Goal: Book appointment/travel/reservation

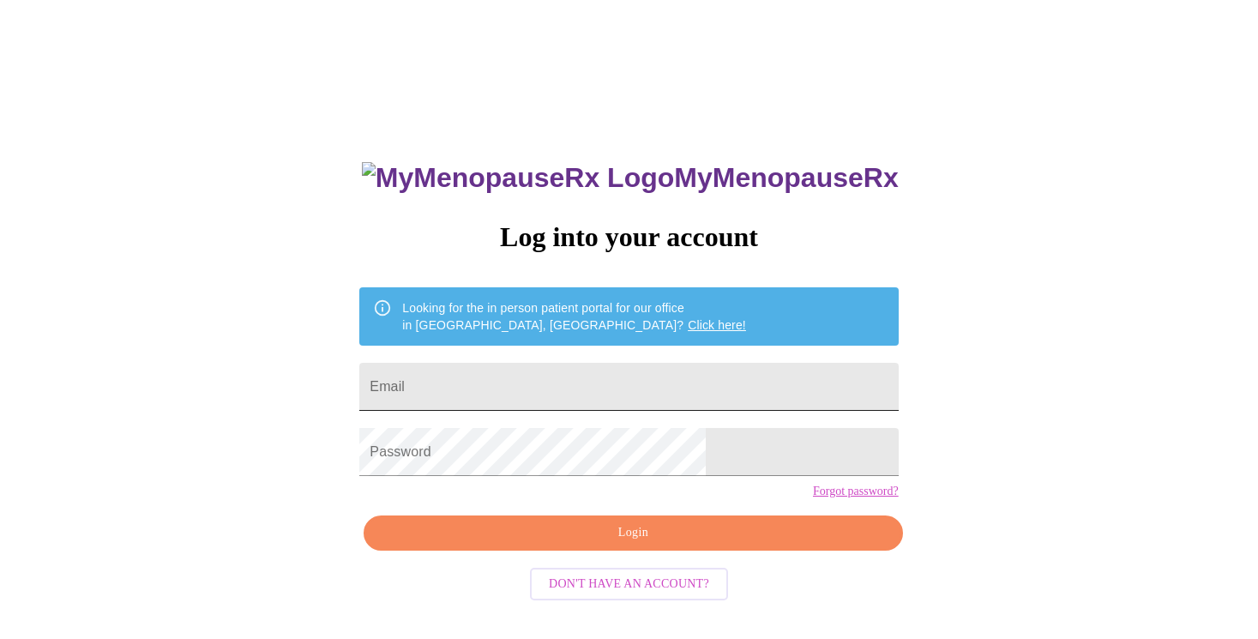
click at [663, 384] on input "Email" at bounding box center [628, 387] width 538 height 48
click at [651, 375] on input "Email" at bounding box center [628, 387] width 538 height 48
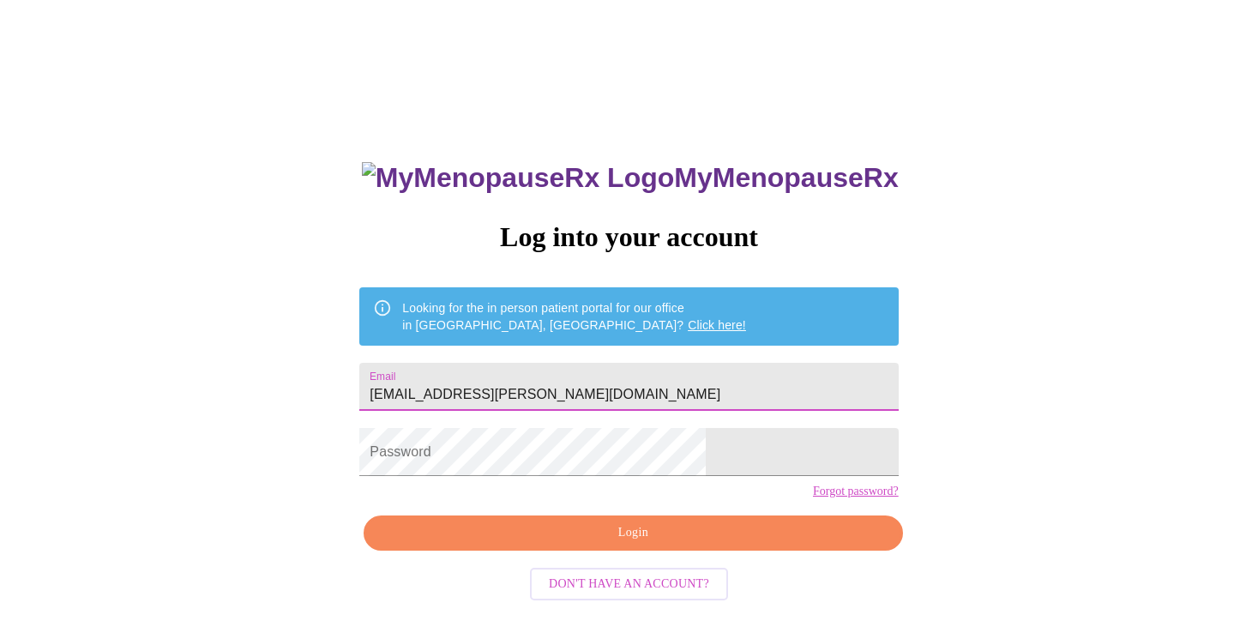
type input "[EMAIL_ADDRESS][PERSON_NAME][DOMAIN_NAME]"
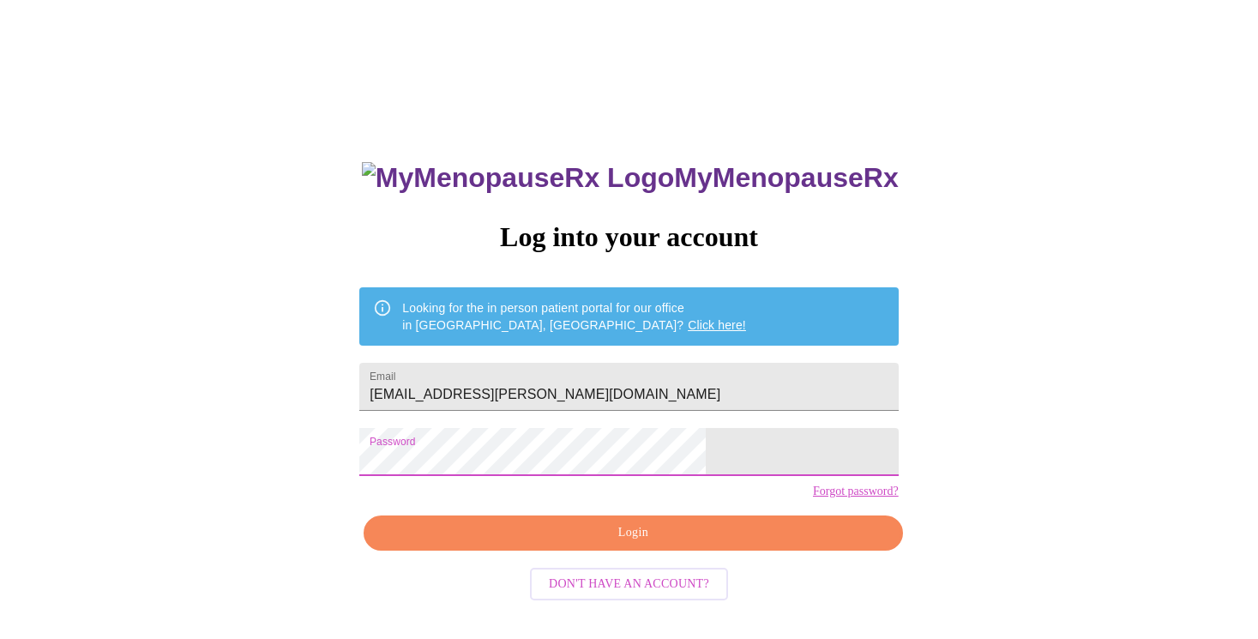
click at [611, 543] on span "Login" at bounding box center [632, 532] width 499 height 21
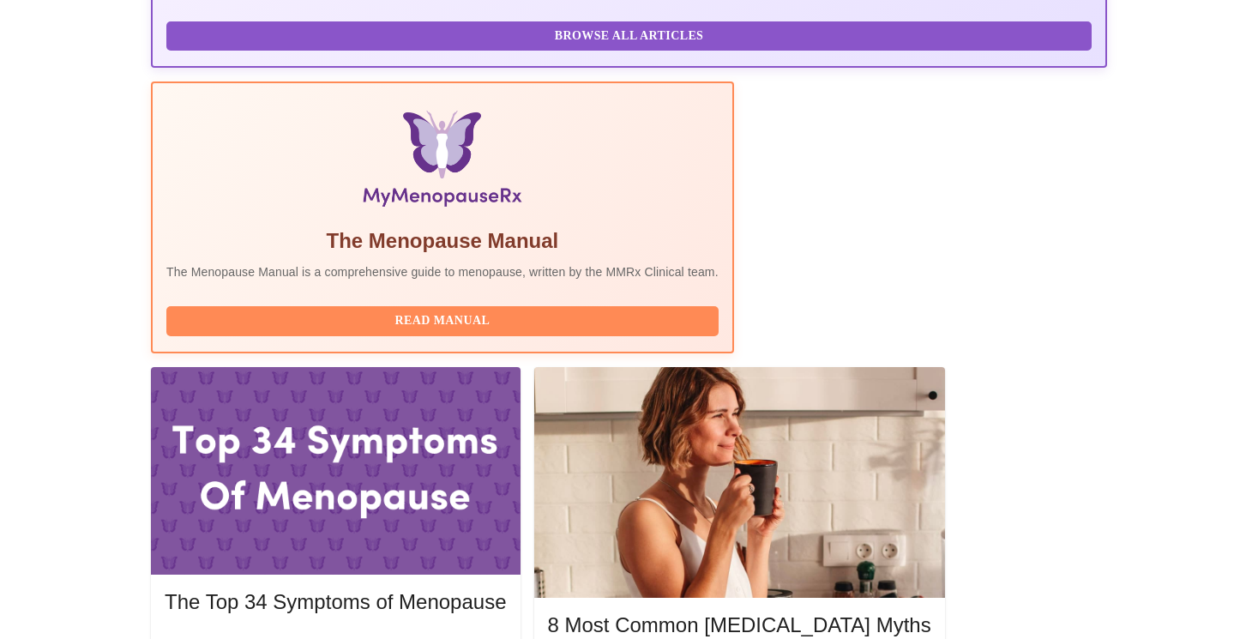
scroll to position [519, 0]
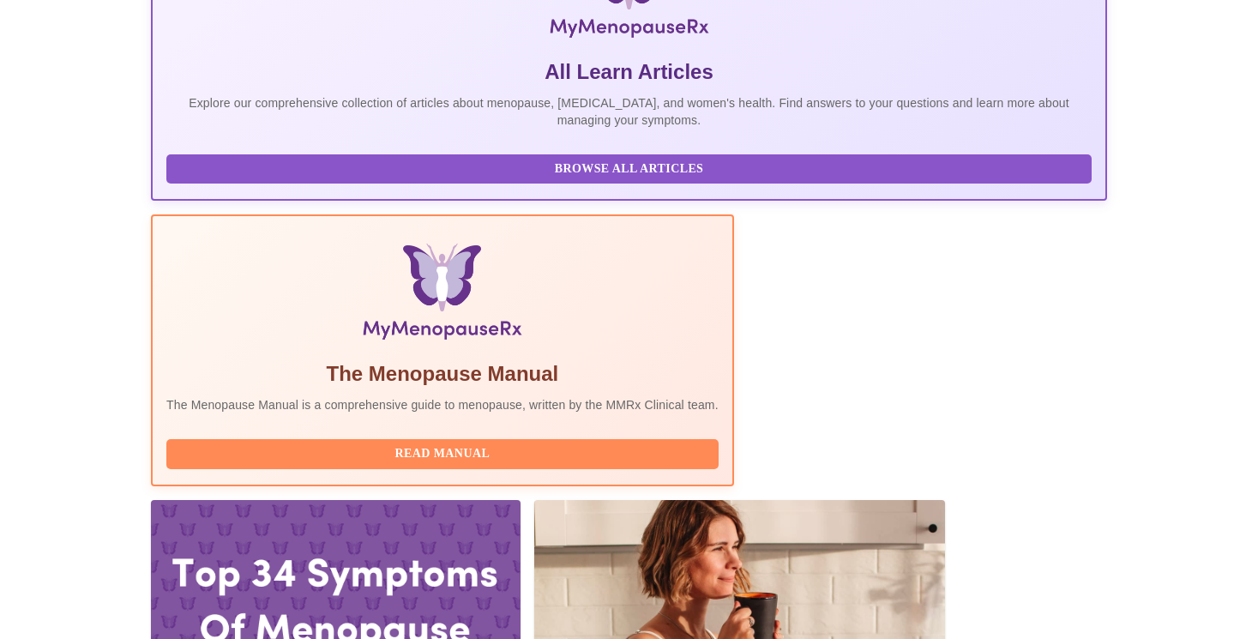
scroll to position [376, 0]
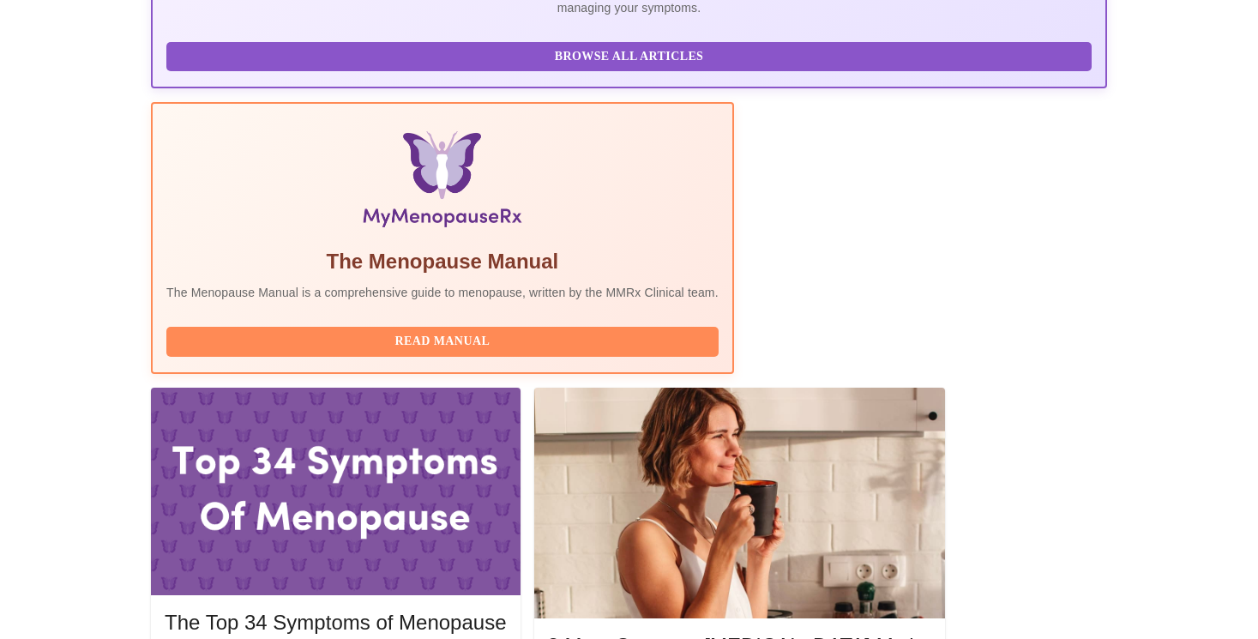
scroll to position [511, 0]
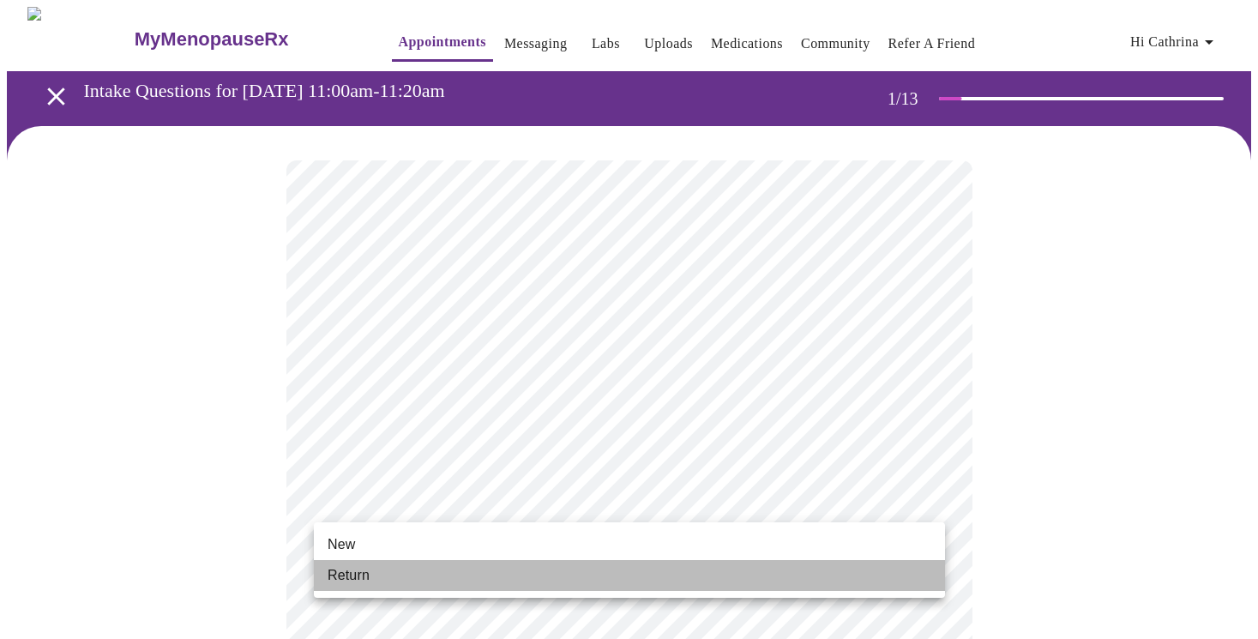
click at [695, 565] on li "Return" at bounding box center [629, 575] width 631 height 31
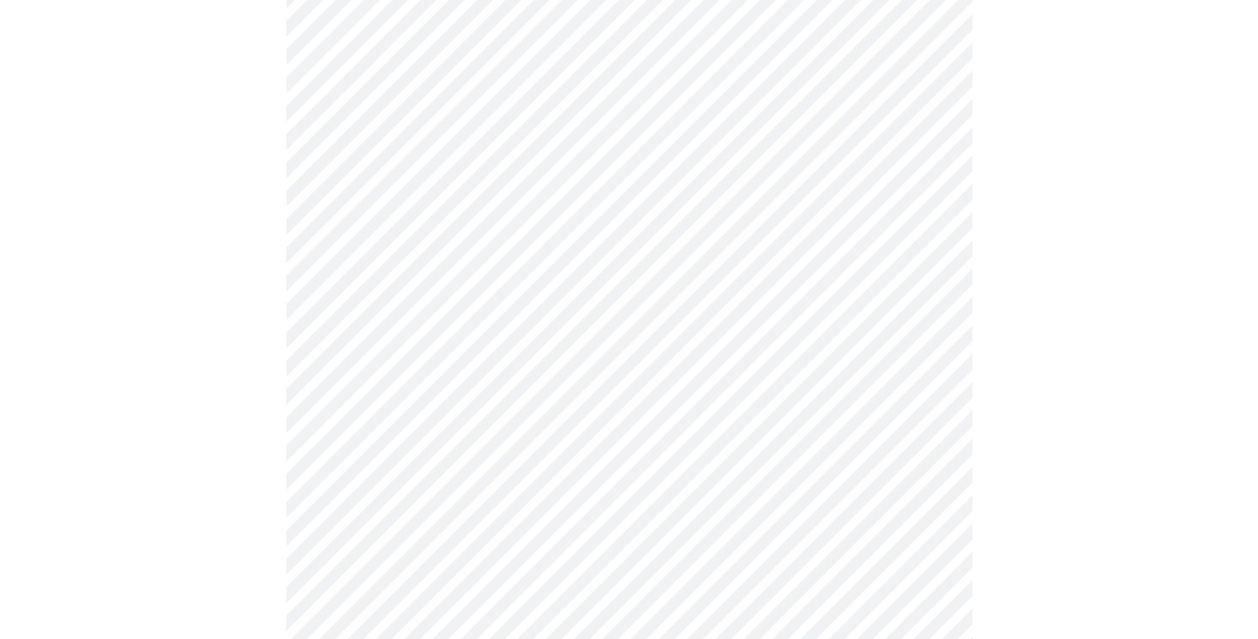
scroll to position [903, 0]
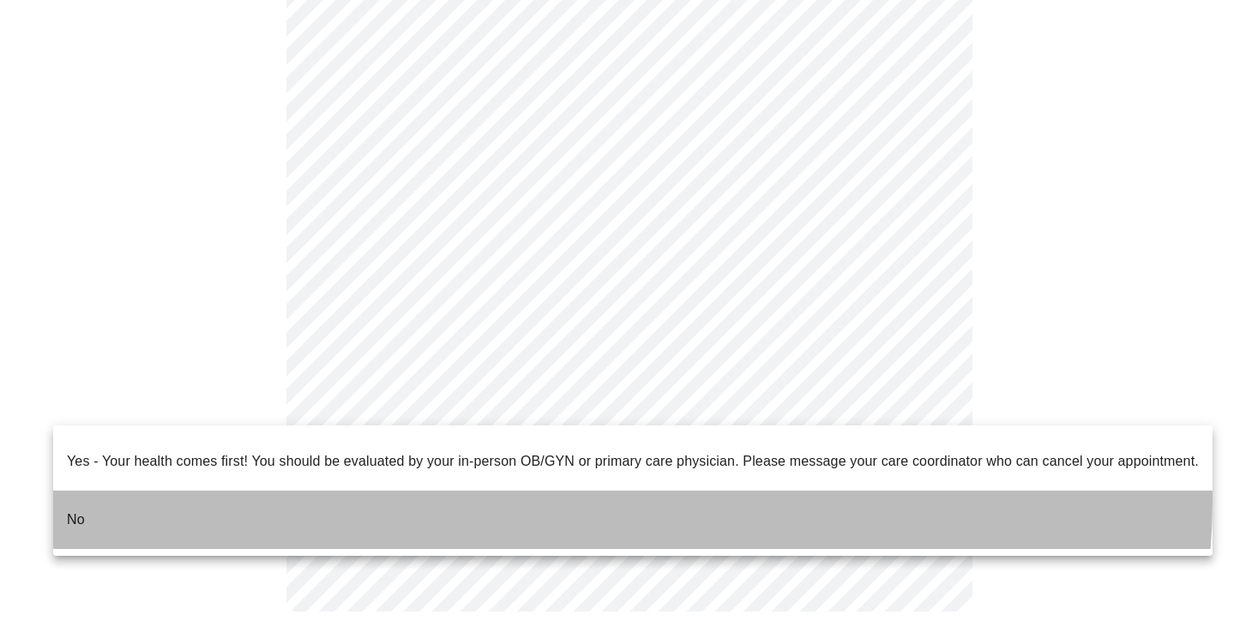
click at [632, 490] on li "No" at bounding box center [632, 519] width 1159 height 58
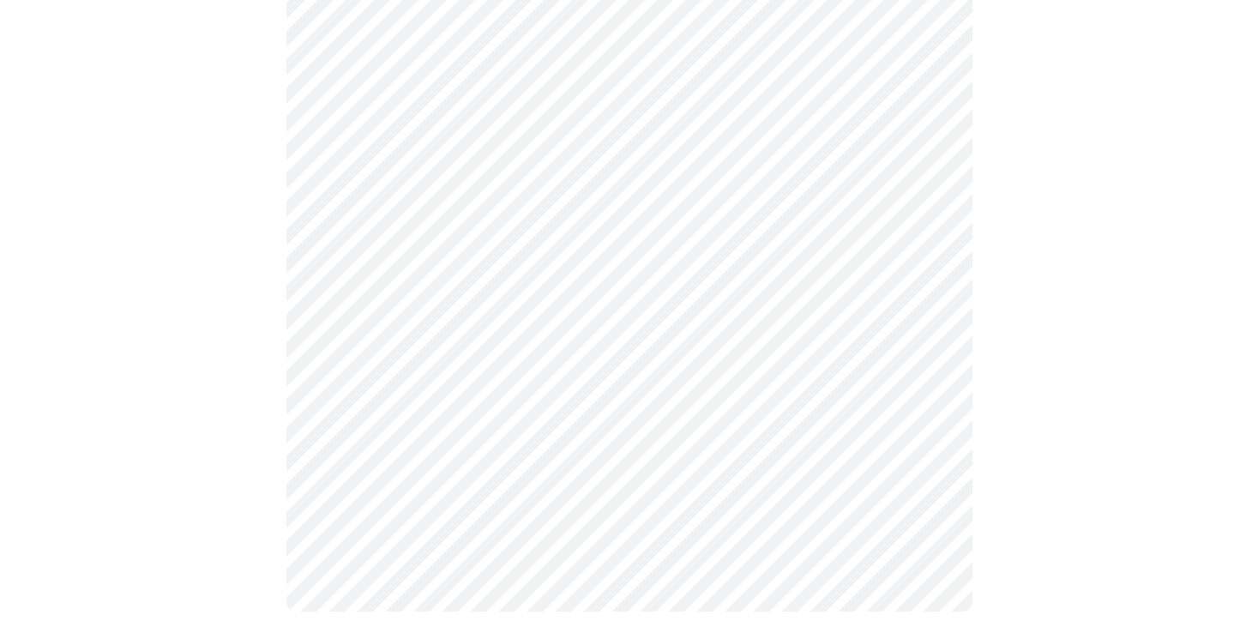
scroll to position [0, 0]
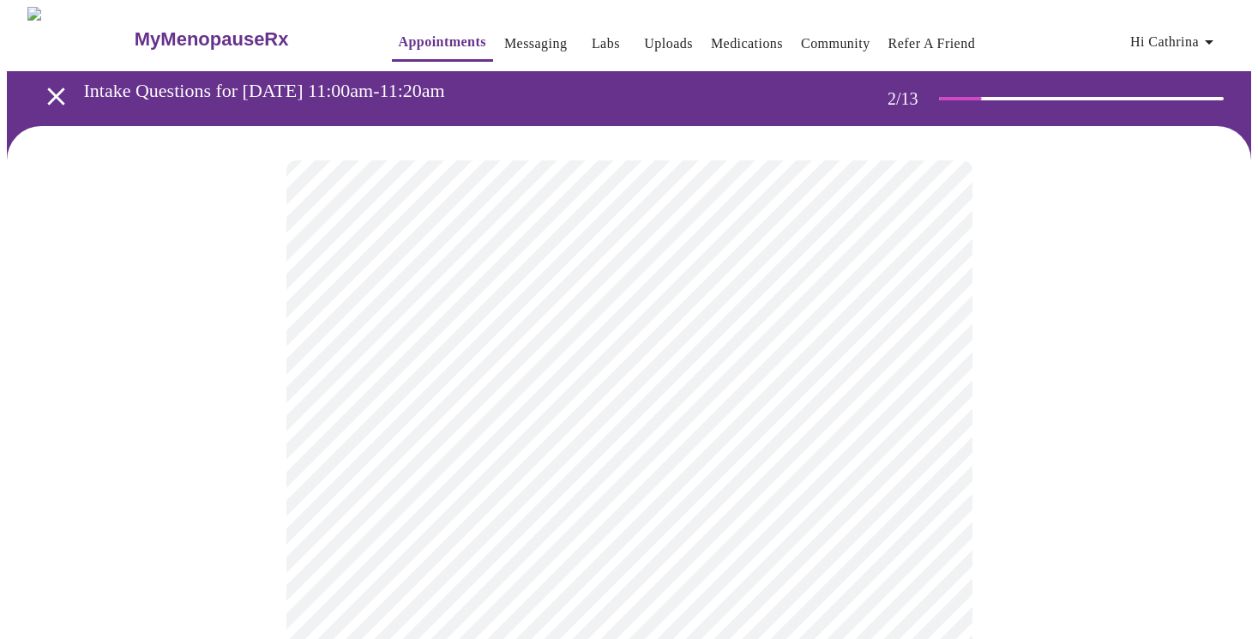
click at [903, 345] on body "MyMenopauseRx Appointments Messaging Labs Uploads Medications Community Refer a…" at bounding box center [629, 522] width 1244 height 1030
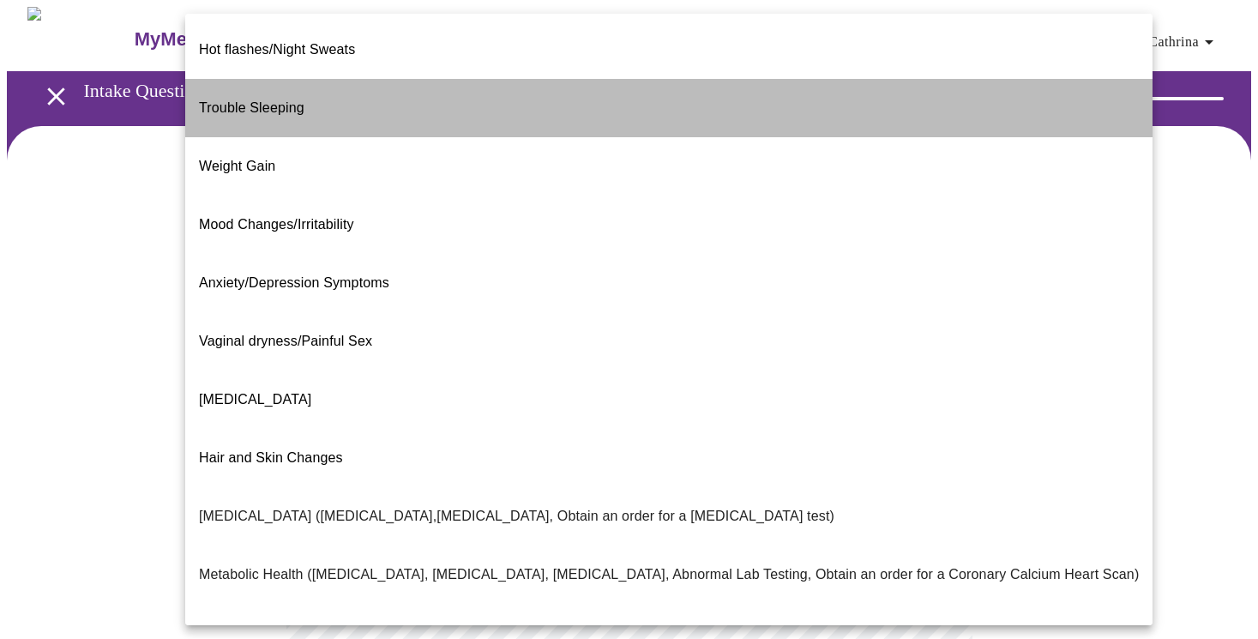
click at [757, 79] on li "Trouble Sleeping" at bounding box center [668, 108] width 967 height 58
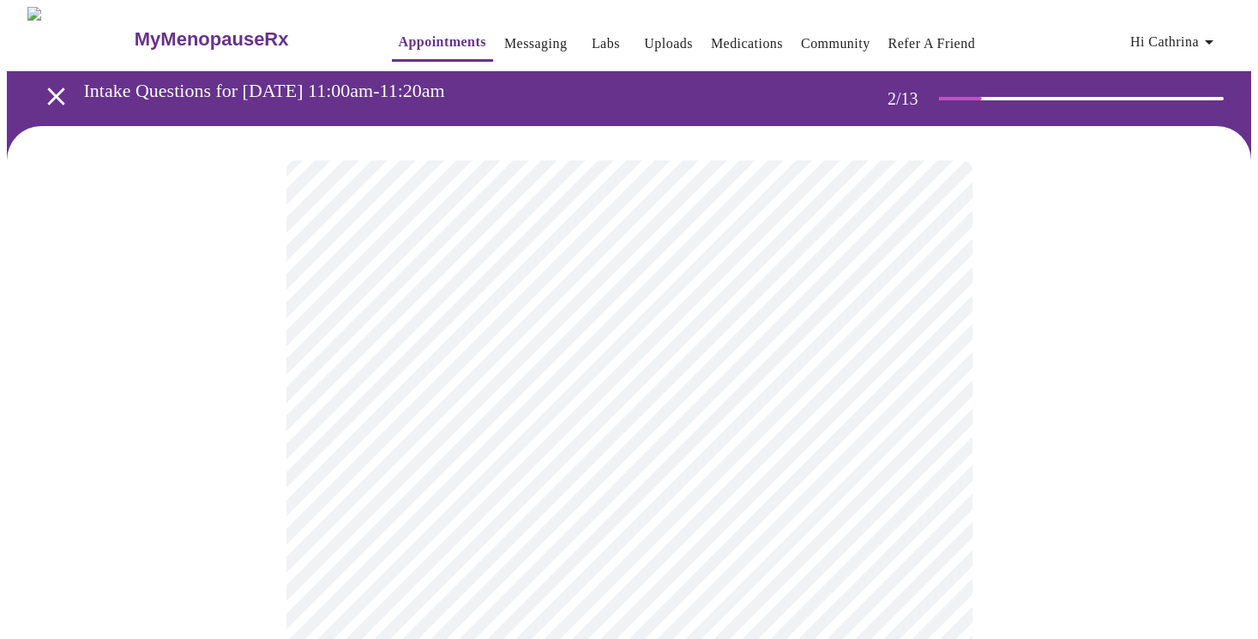
click at [666, 519] on body "MyMenopauseRx Appointments Messaging Labs Uploads Medications Community Refer a…" at bounding box center [629, 517] width 1244 height 1020
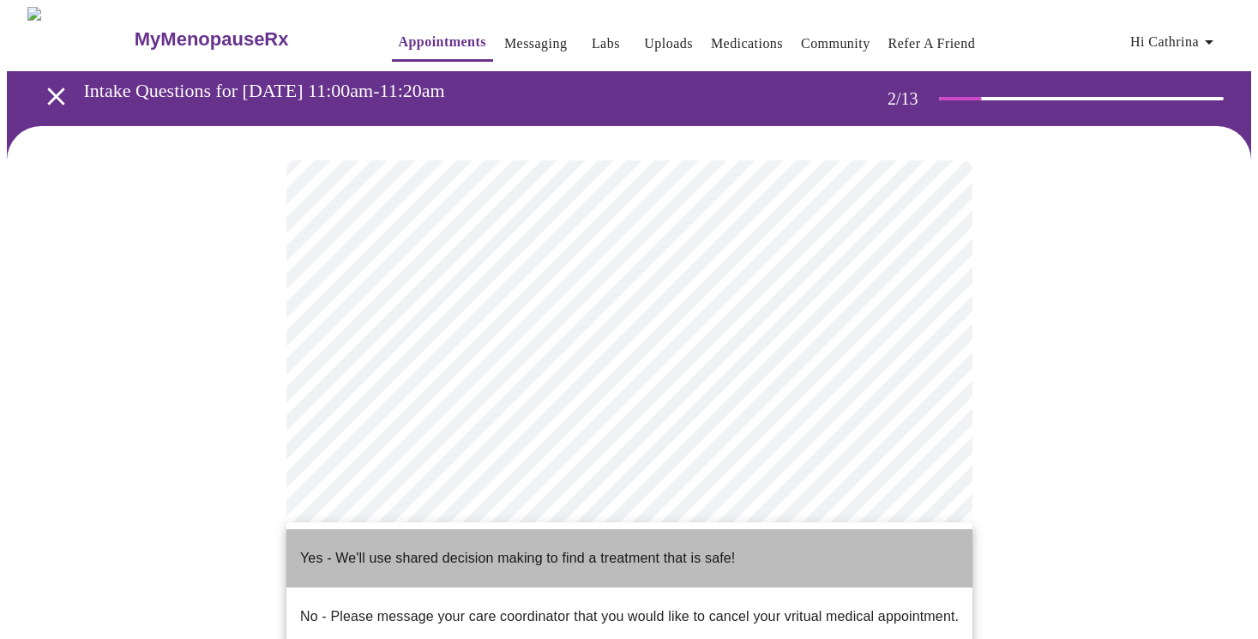
click at [653, 555] on span "Yes - We'll use shared decision making to find a treatment that is safe!" at bounding box center [517, 558] width 435 height 48
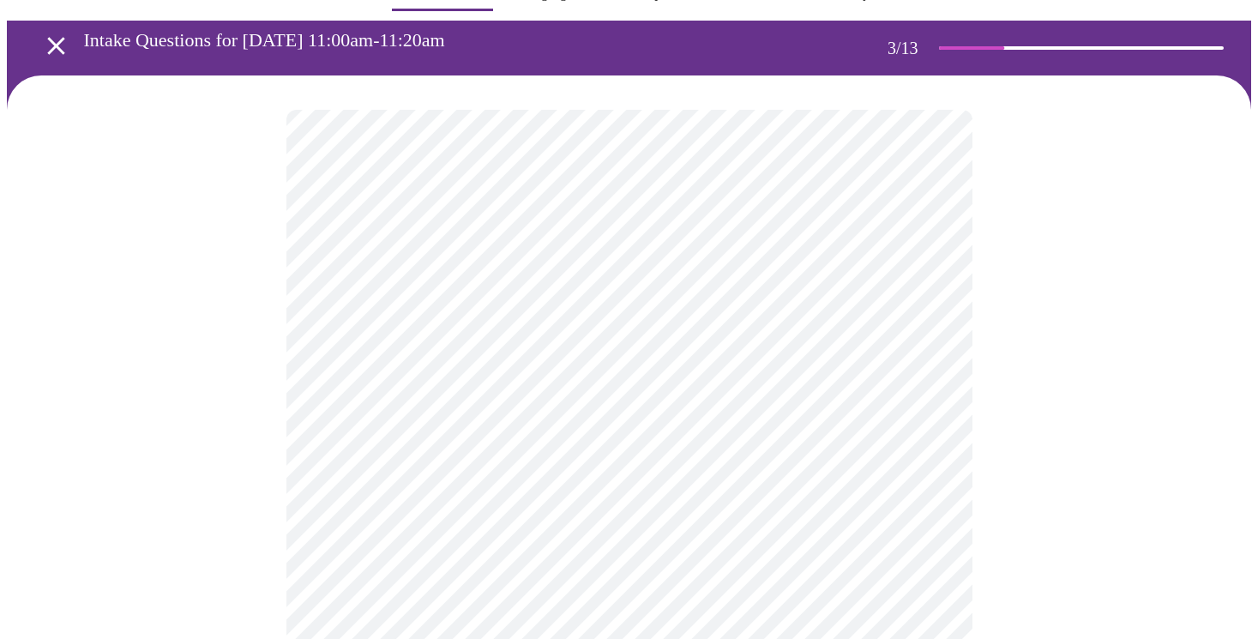
scroll to position [51, 0]
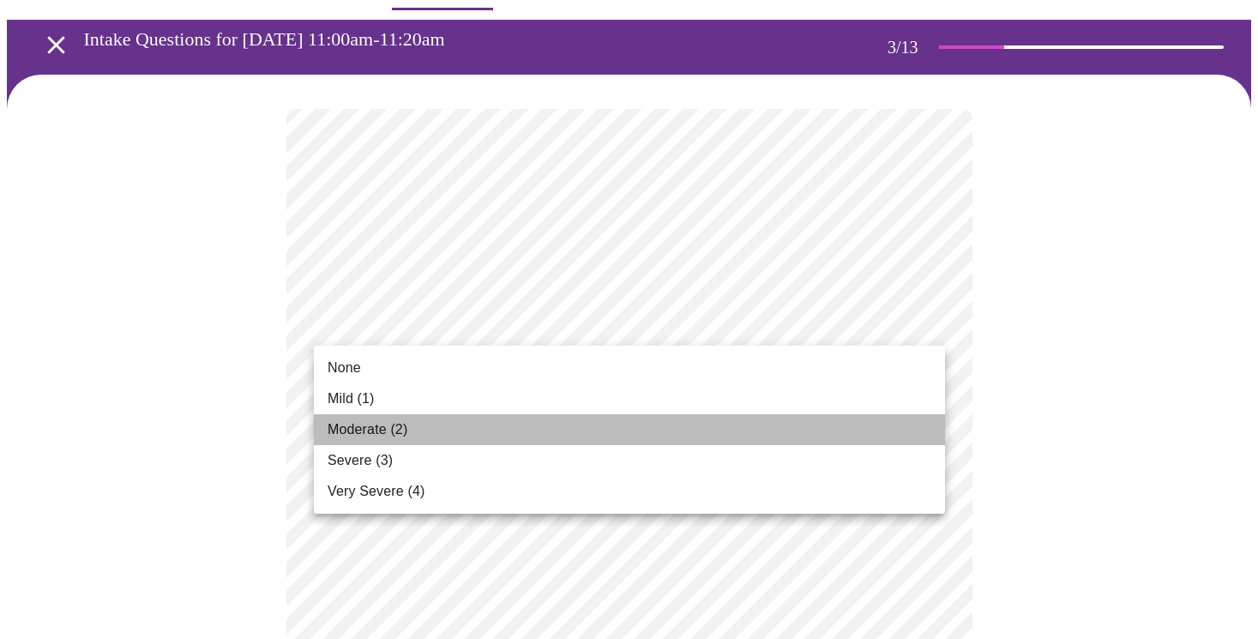
click at [765, 427] on li "Moderate (2)" at bounding box center [629, 429] width 631 height 31
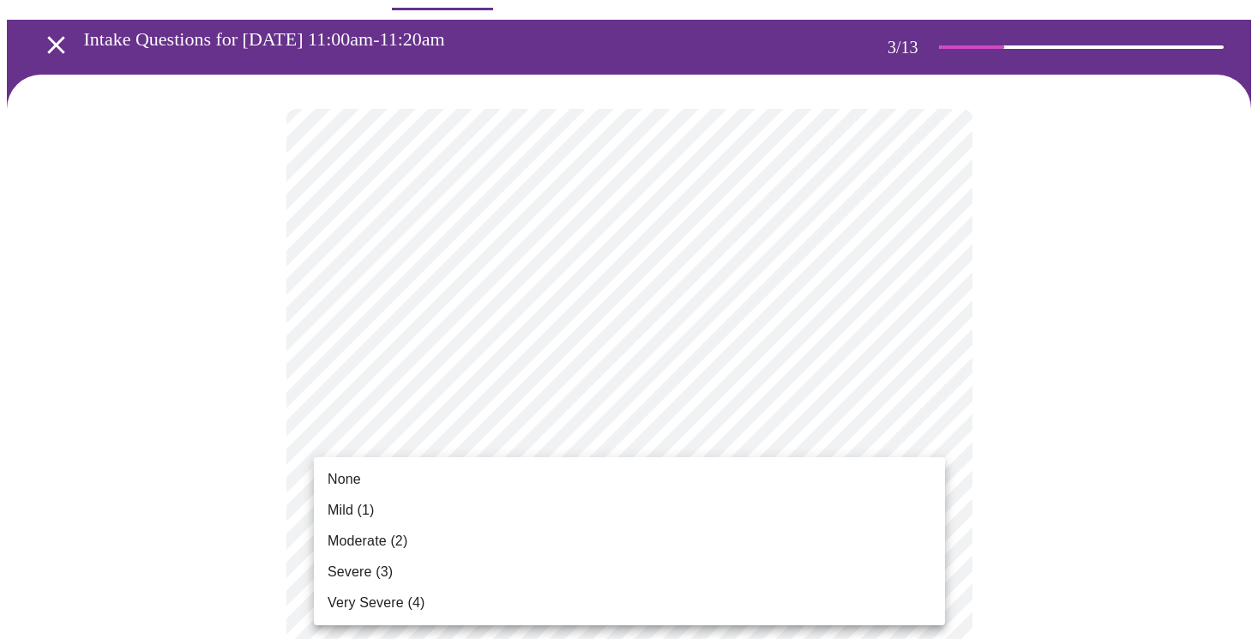
click at [710, 472] on li "None" at bounding box center [629, 479] width 631 height 31
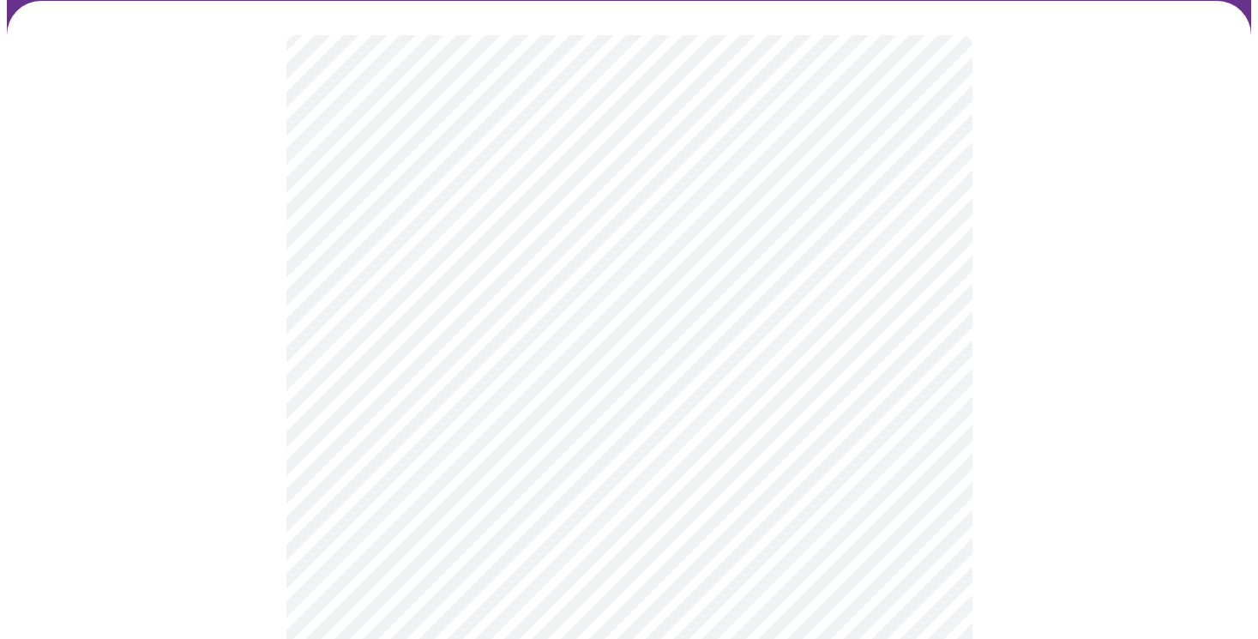
scroll to position [135, 0]
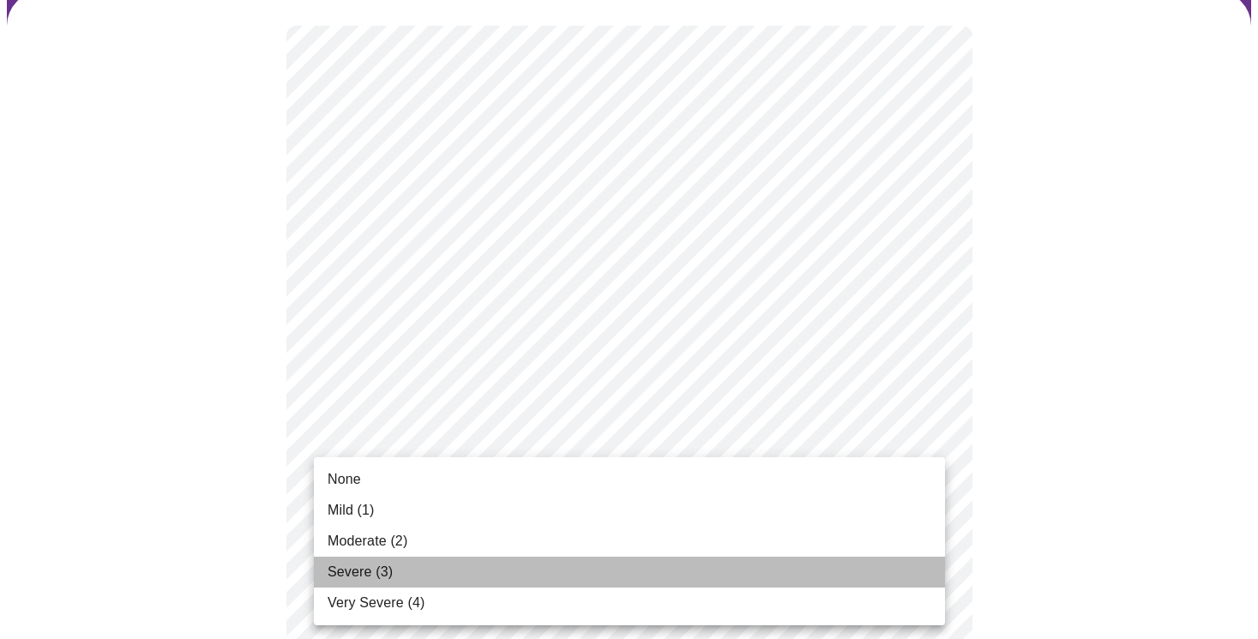
click at [667, 560] on li "Severe (3)" at bounding box center [629, 571] width 631 height 31
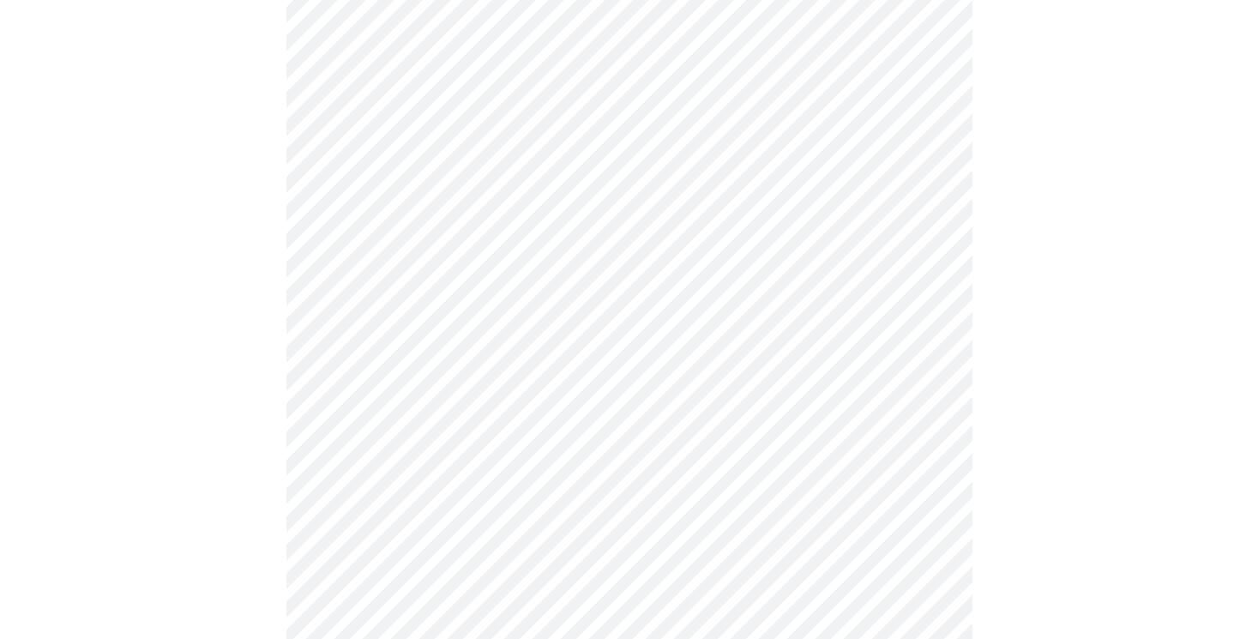
scroll to position [495, 0]
click at [641, 283] on body "MyMenopauseRx Appointments Messaging Labs Uploads Medications Community Refer a…" at bounding box center [629, 616] width 1244 height 2208
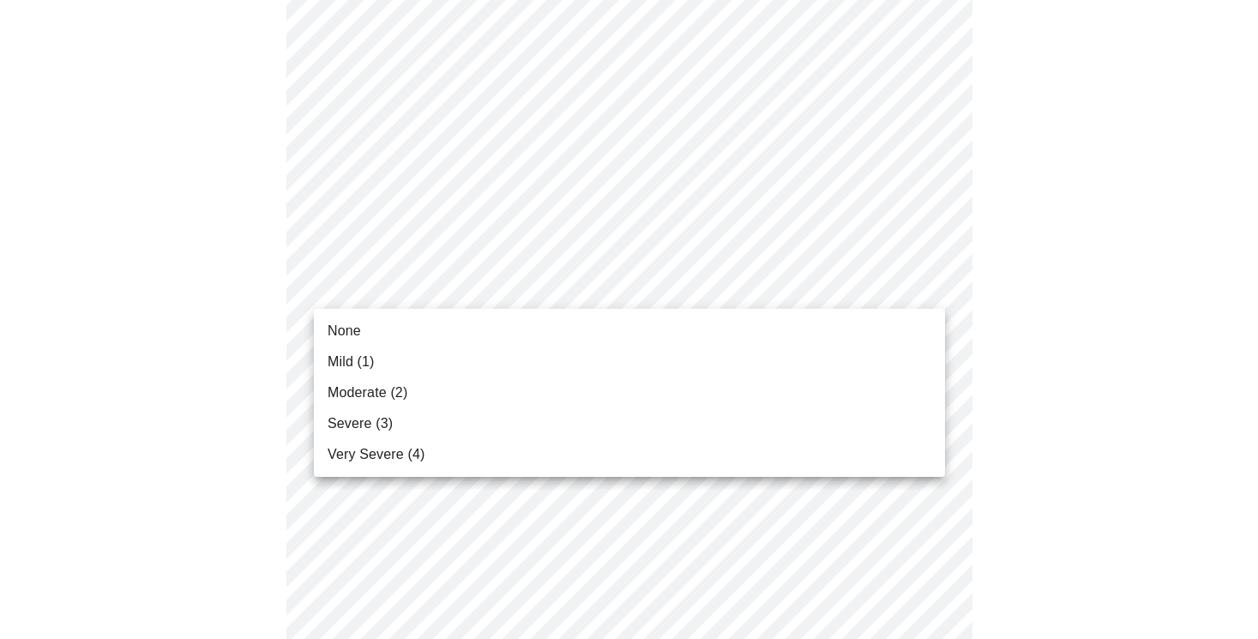
click at [628, 306] on div at bounding box center [629, 319] width 1258 height 639
click at [635, 284] on body "MyMenopauseRx Appointments Messaging Labs Uploads Medications Community Refer a…" at bounding box center [629, 616] width 1244 height 2208
click at [624, 322] on li "None" at bounding box center [629, 330] width 631 height 31
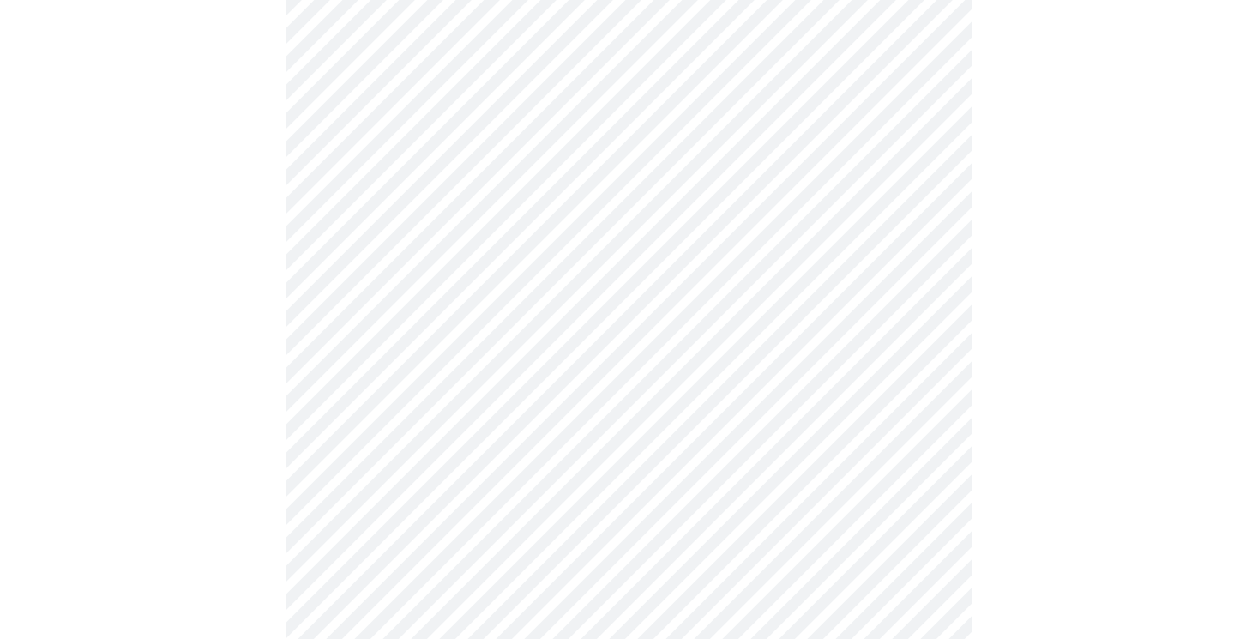
scroll to position [574, 0]
click at [637, 318] on body "MyMenopauseRx Appointments Messaging Labs Uploads Medications Community Refer a…" at bounding box center [629, 525] width 1244 height 2184
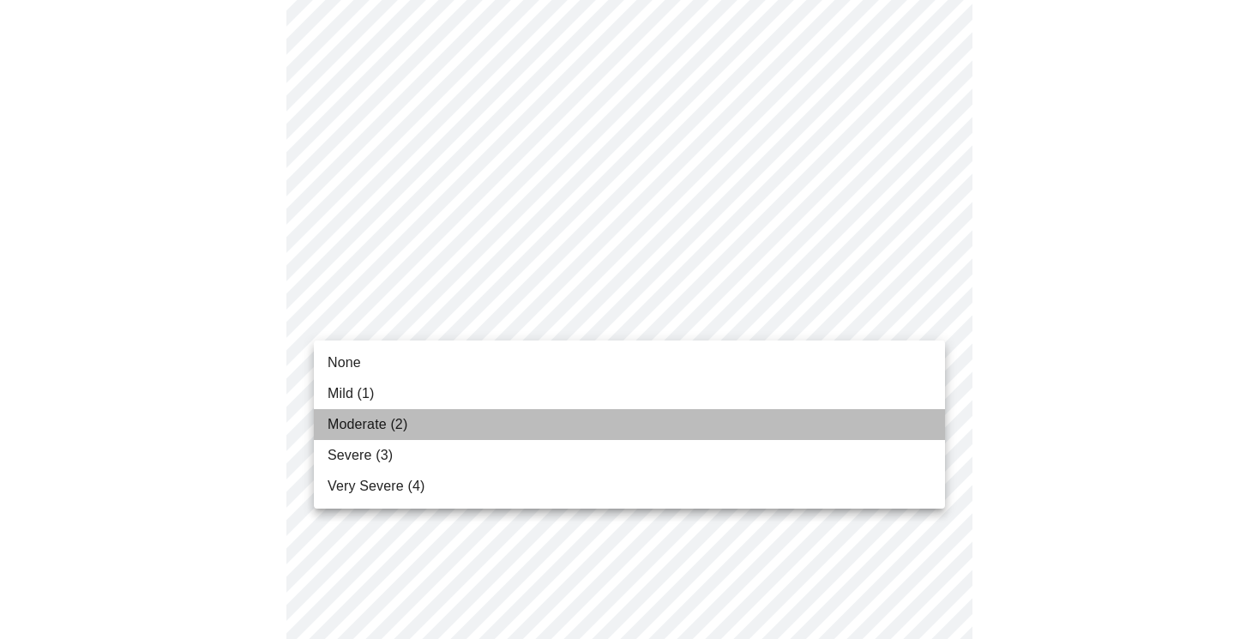
click at [615, 423] on li "Moderate (2)" at bounding box center [629, 424] width 631 height 31
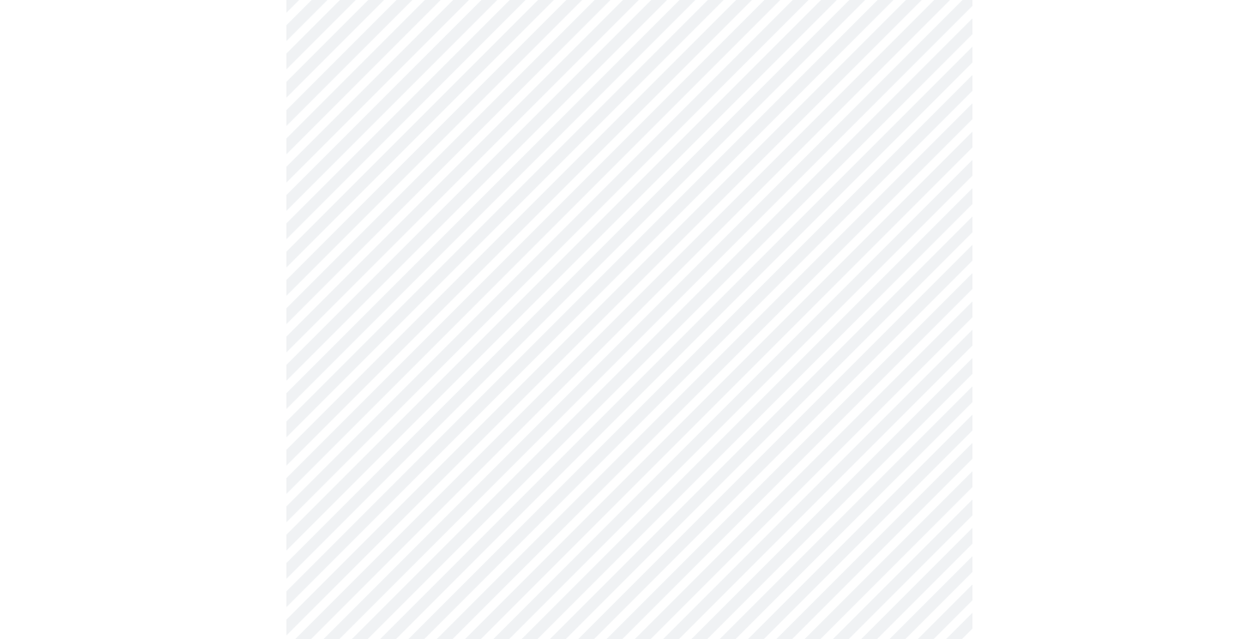
scroll to position [651, 0]
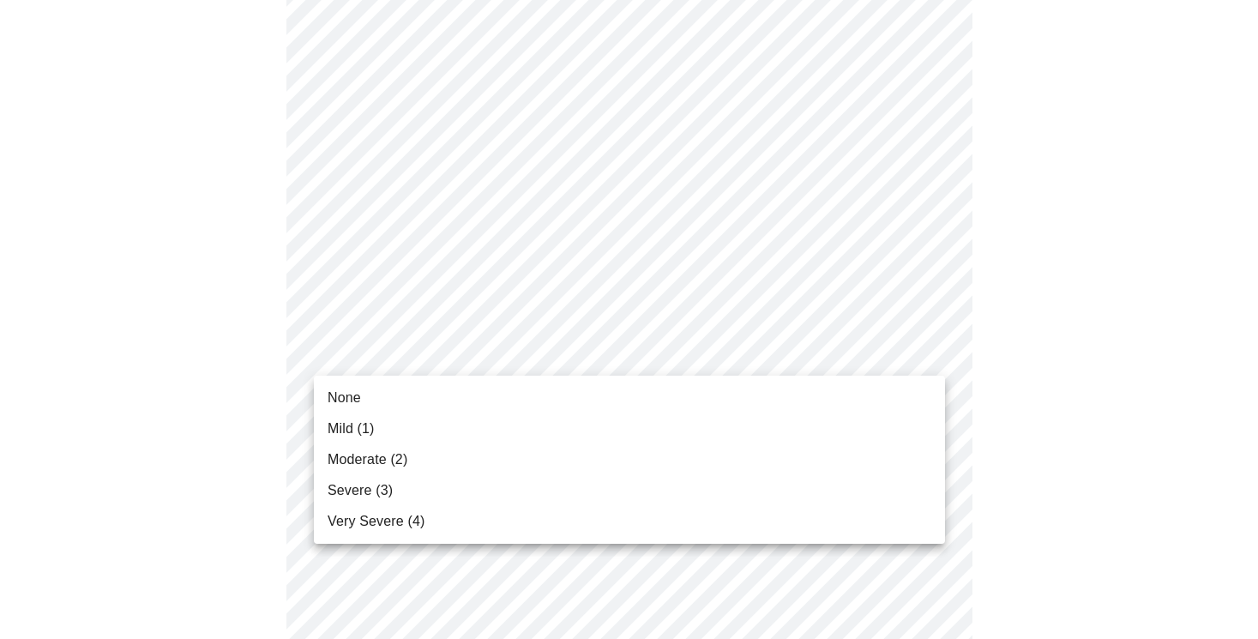
click at [629, 353] on body "MyMenopauseRx Appointments Messaging Labs Uploads Medications Community Refer a…" at bounding box center [629, 436] width 1244 height 2160
click at [607, 453] on li "Moderate (2)" at bounding box center [629, 459] width 631 height 31
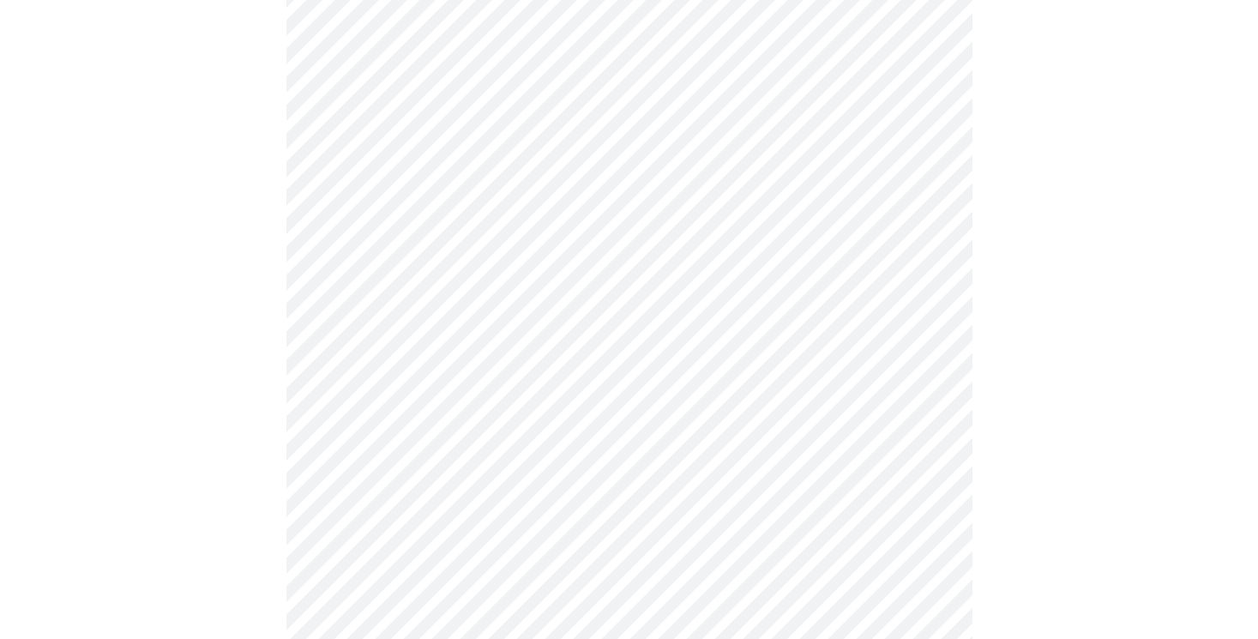
scroll to position [741, 0]
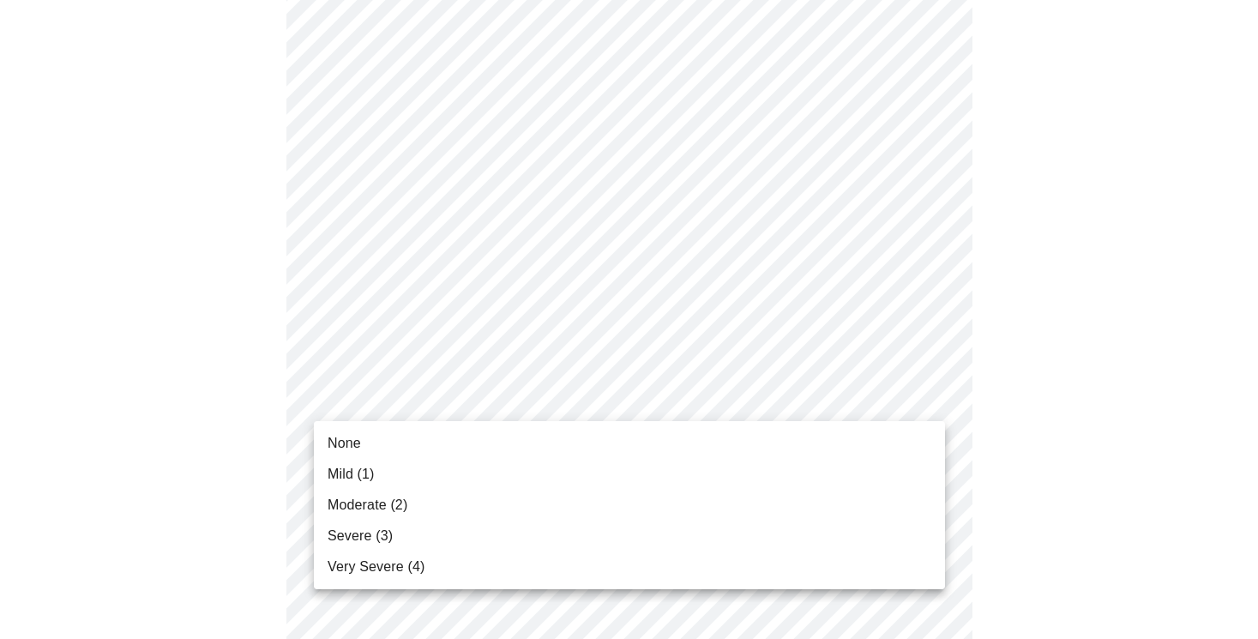
click at [615, 391] on body "MyMenopauseRx Appointments Messaging Labs Uploads Medications Community Refer a…" at bounding box center [629, 334] width 1244 height 2136
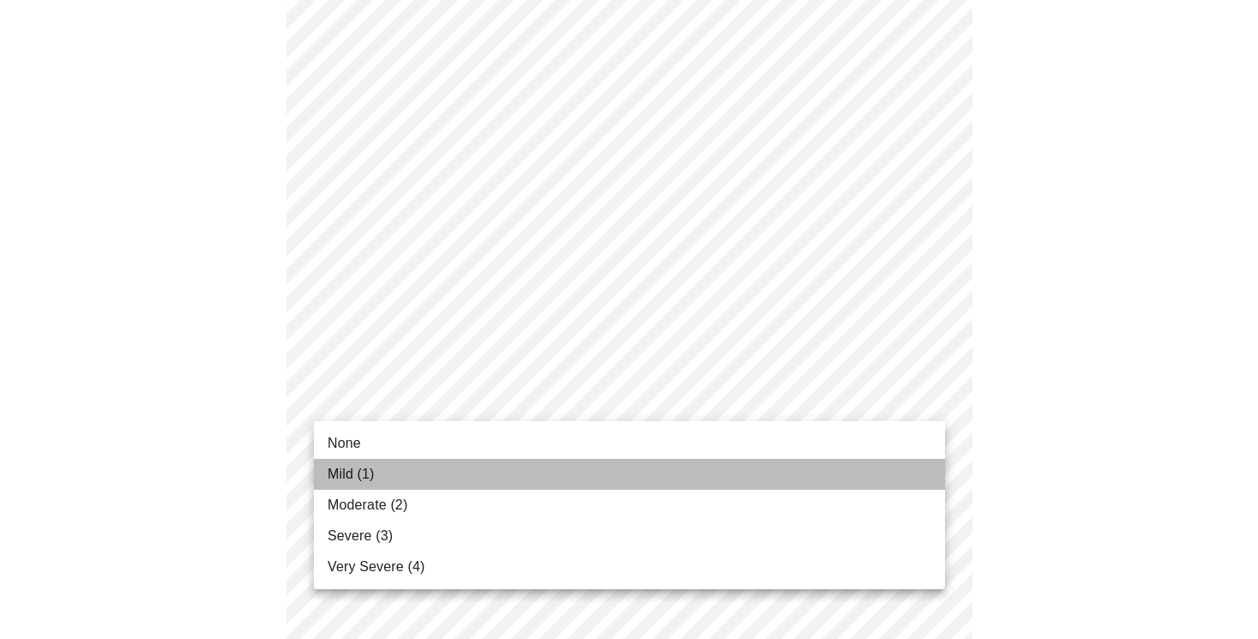
click at [600, 479] on li "Mild (1)" at bounding box center [629, 474] width 631 height 31
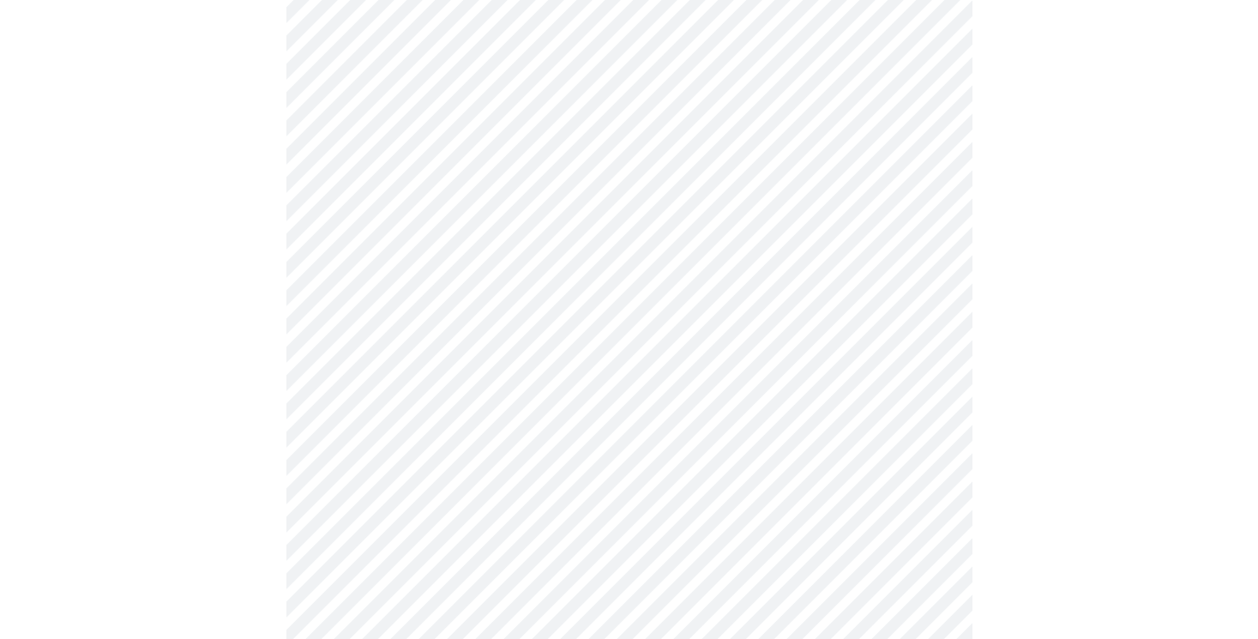
scroll to position [843, 0]
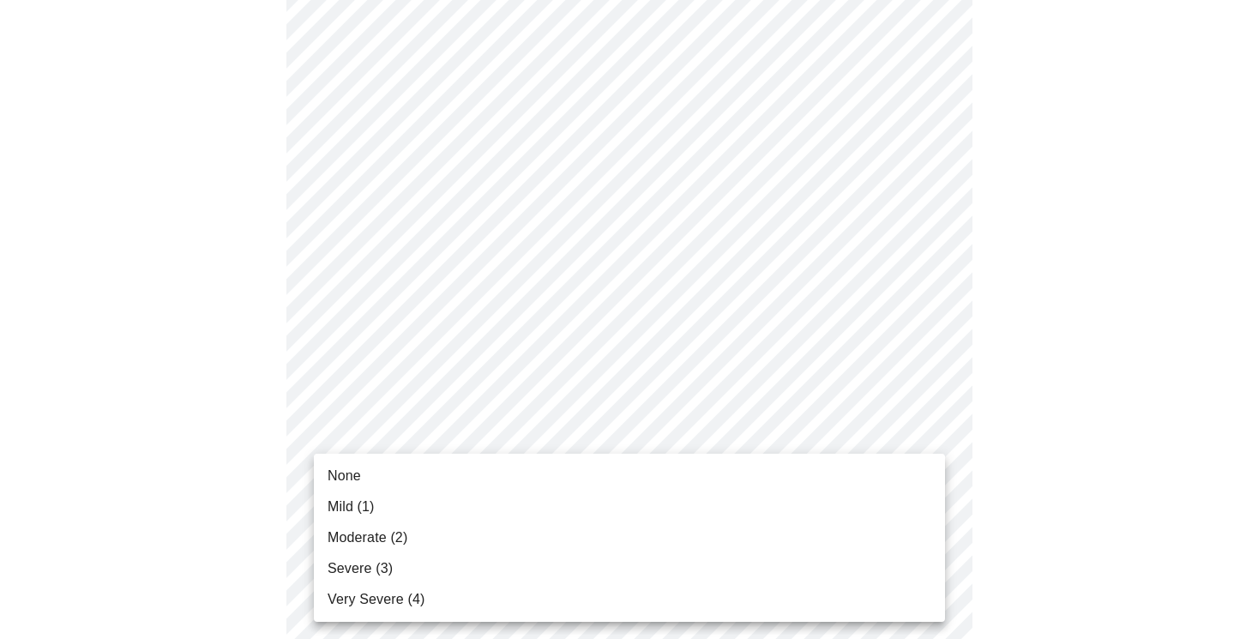
click at [604, 421] on body "MyMenopauseRx Appointments Messaging Labs Uploads Medications Community Refer a…" at bounding box center [629, 219] width 1244 height 2112
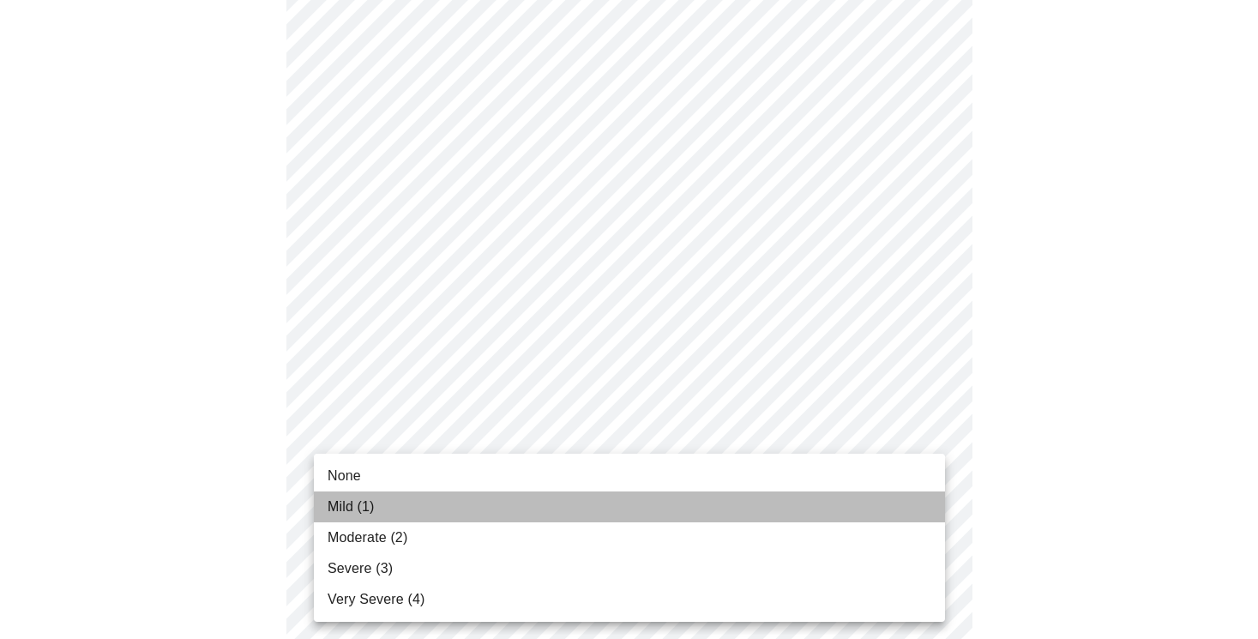
click at [591, 503] on li "Mild (1)" at bounding box center [629, 506] width 631 height 31
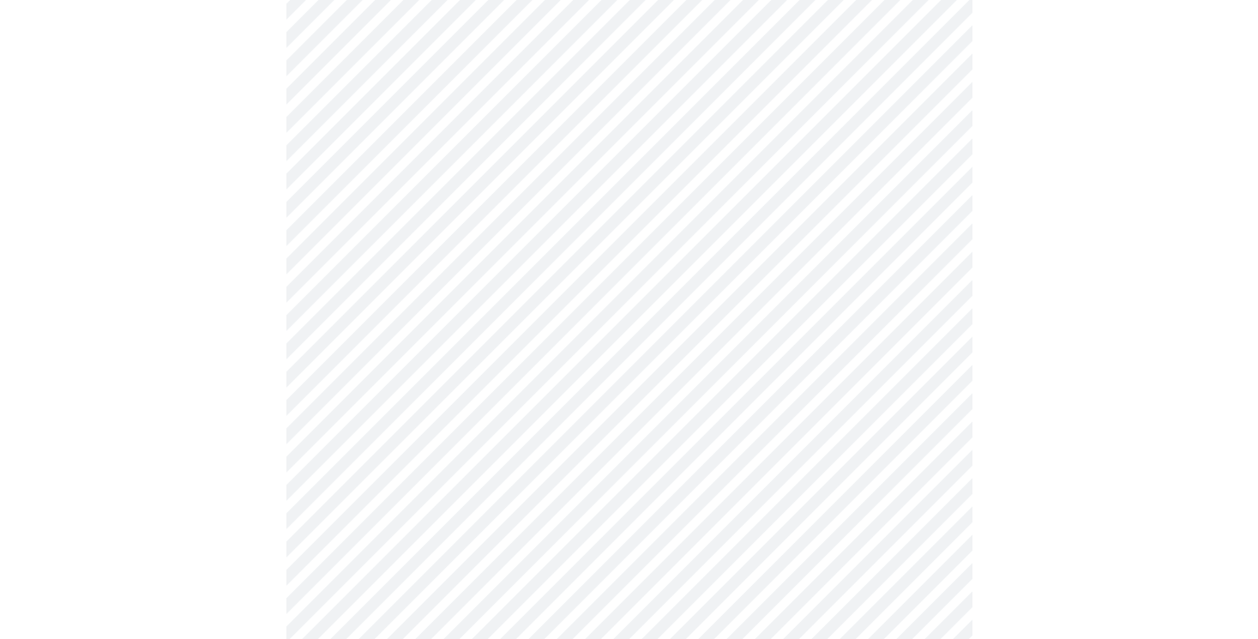
scroll to position [952, 0]
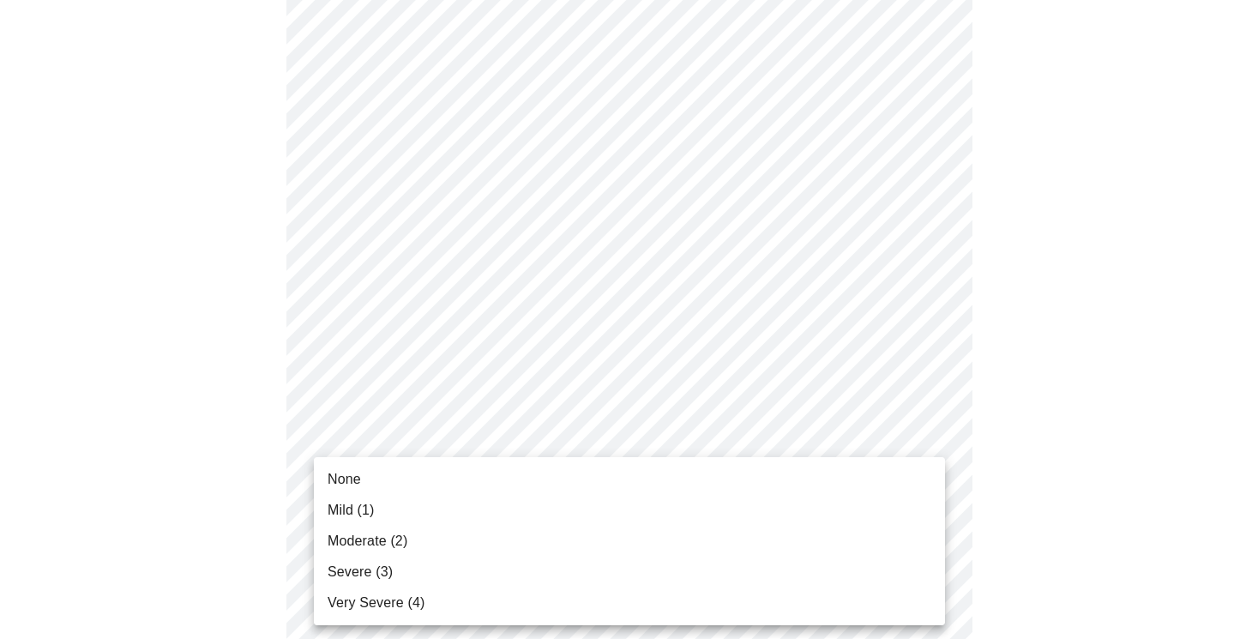
click at [594, 447] on body "MyMenopauseRx Appointments Messaging Labs Uploads Medications Community Refer a…" at bounding box center [629, 99] width 1244 height 2088
click at [583, 489] on li "None" at bounding box center [629, 479] width 631 height 31
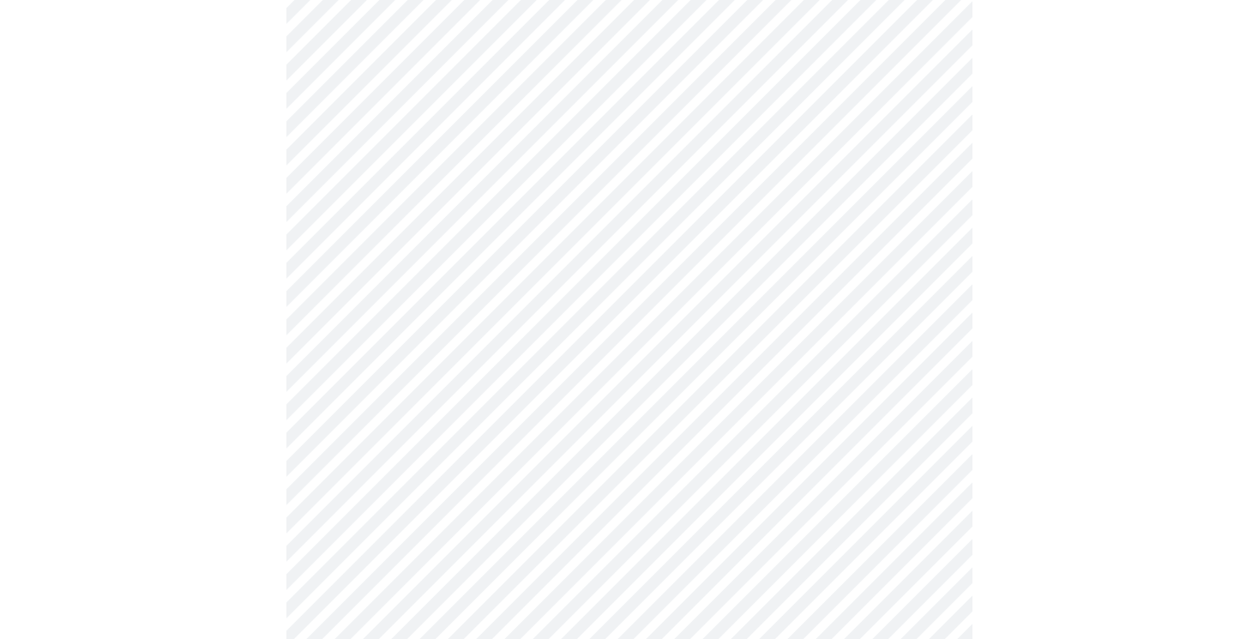
scroll to position [1102, 0]
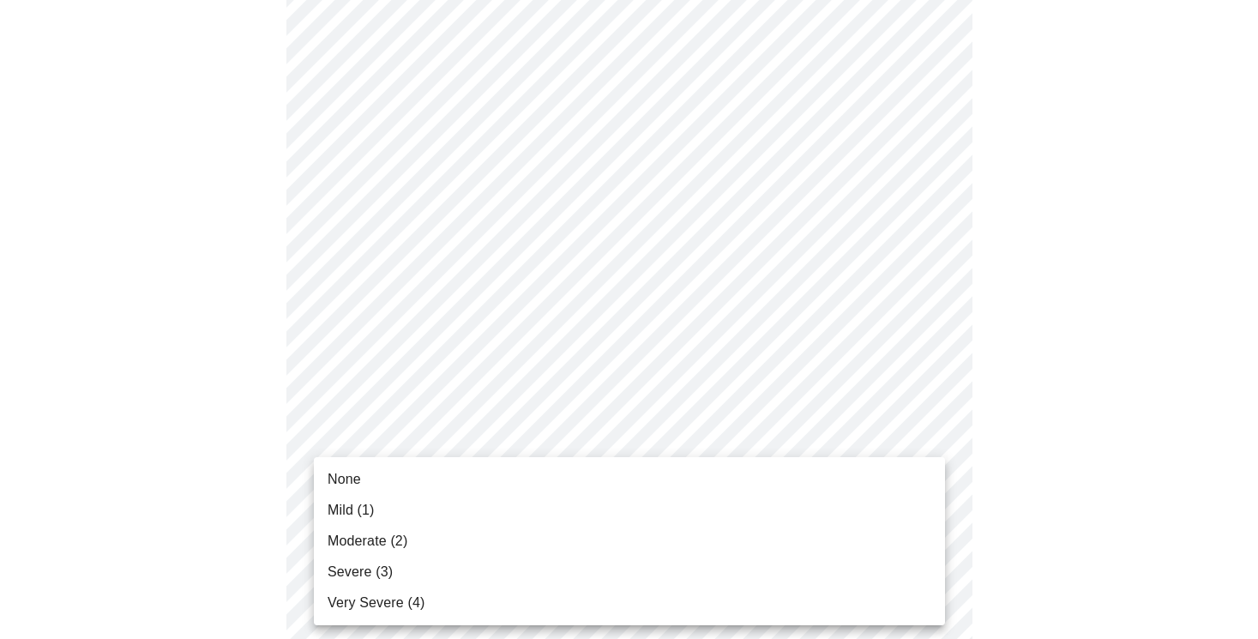
click at [578, 507] on li "Mild (1)" at bounding box center [629, 510] width 631 height 31
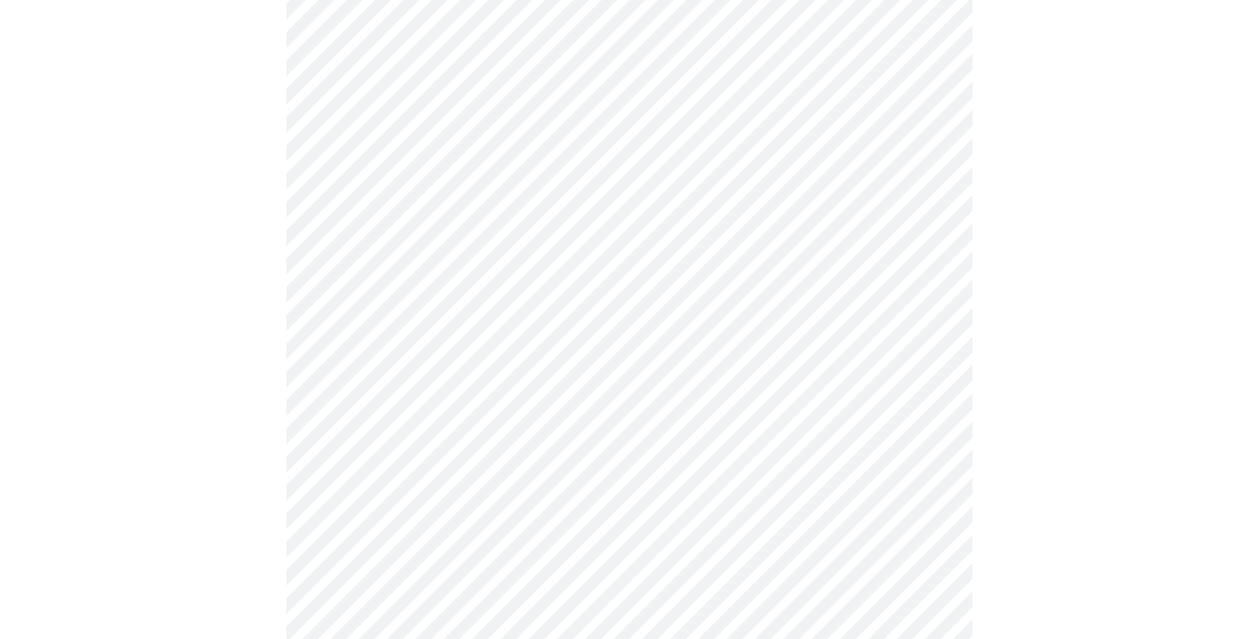
scroll to position [1285, 0]
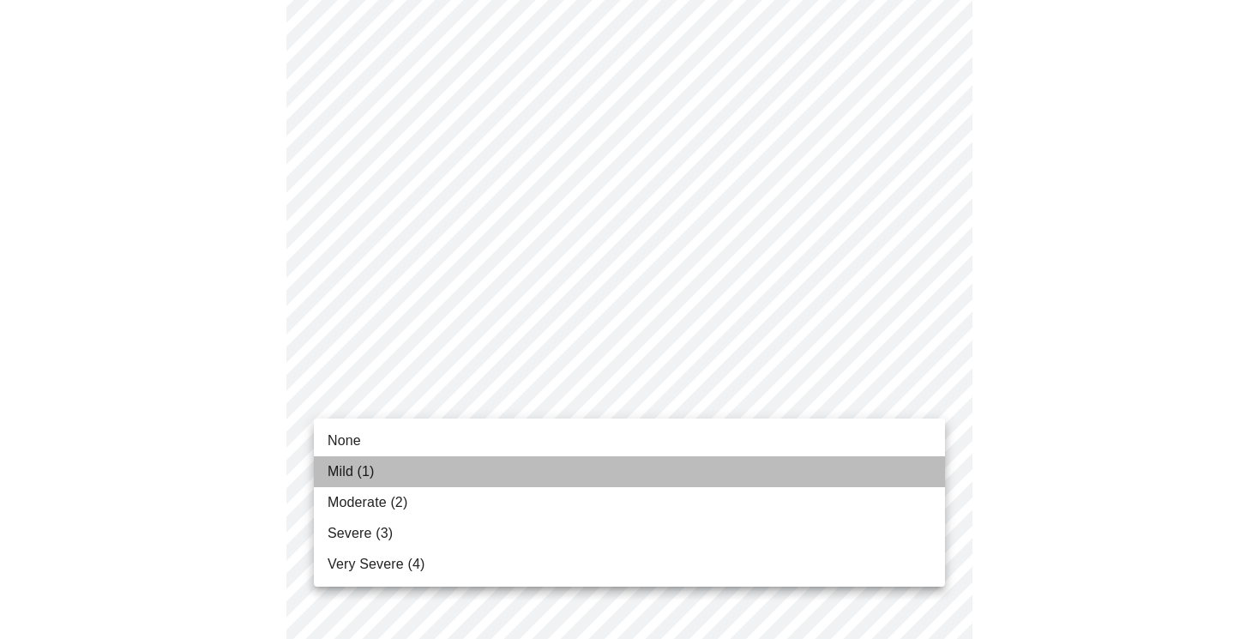
click at [574, 480] on li "Mild (1)" at bounding box center [629, 471] width 631 height 31
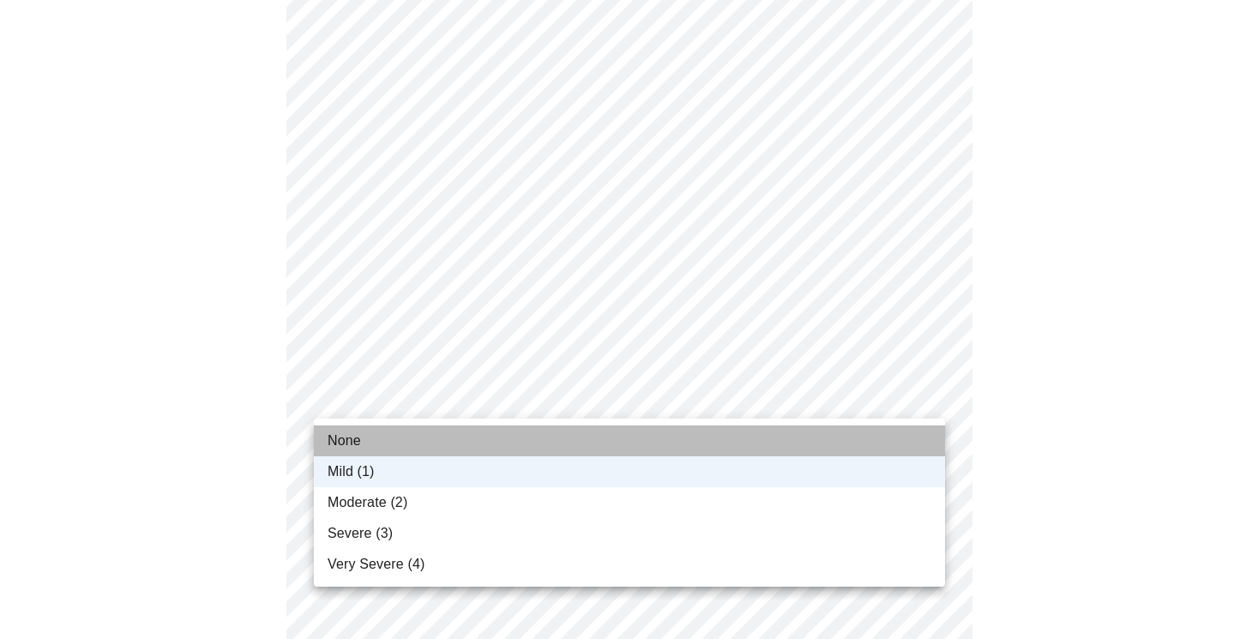
click at [618, 428] on li "None" at bounding box center [629, 440] width 631 height 31
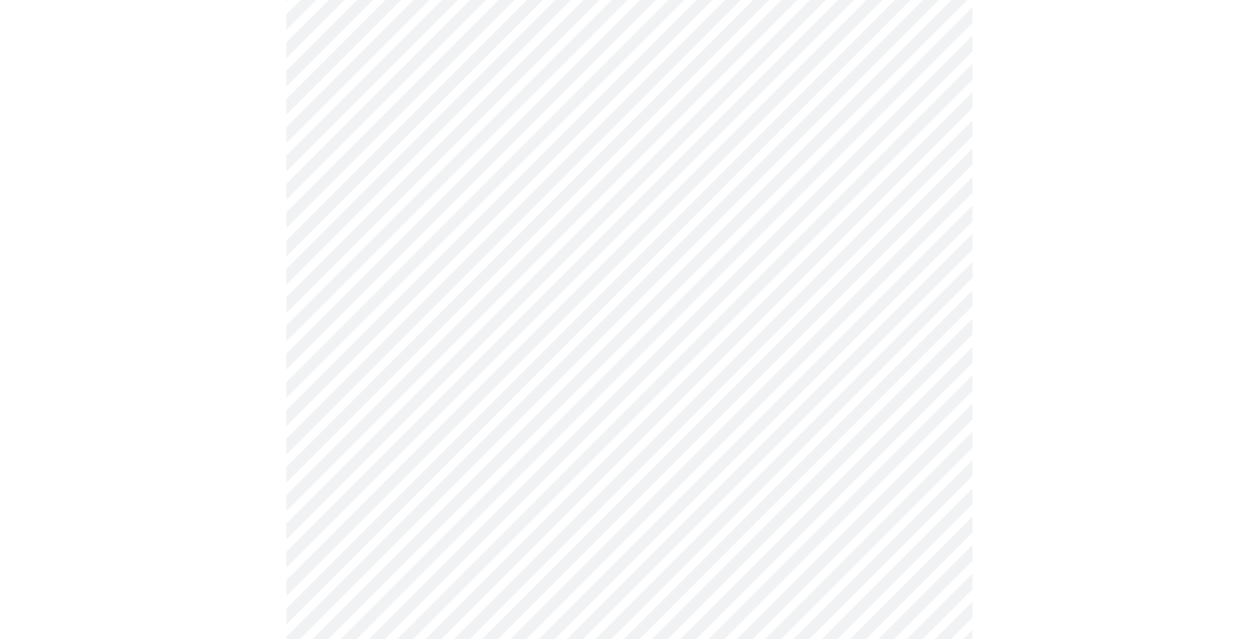
scroll to position [662, 0]
click at [639, 385] on body "MyMenopauseRx Appointments Messaging Labs Uploads Medications Community Refer a…" at bounding box center [629, 191] width 1244 height 1692
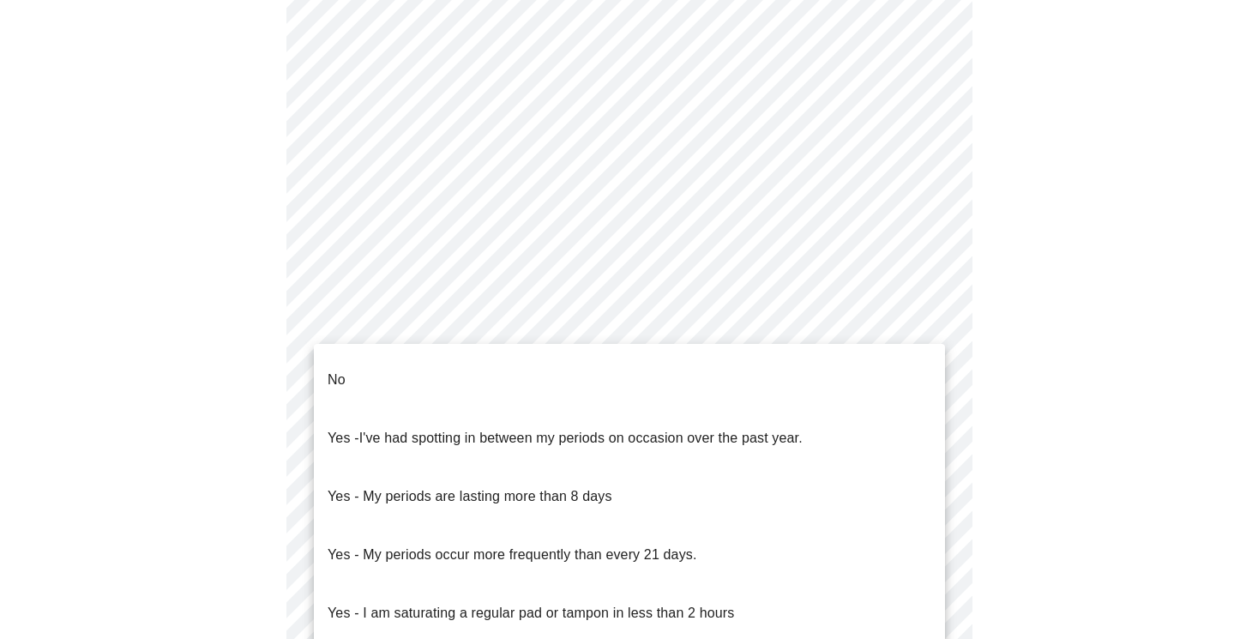
click at [633, 373] on li "No" at bounding box center [629, 380] width 631 height 58
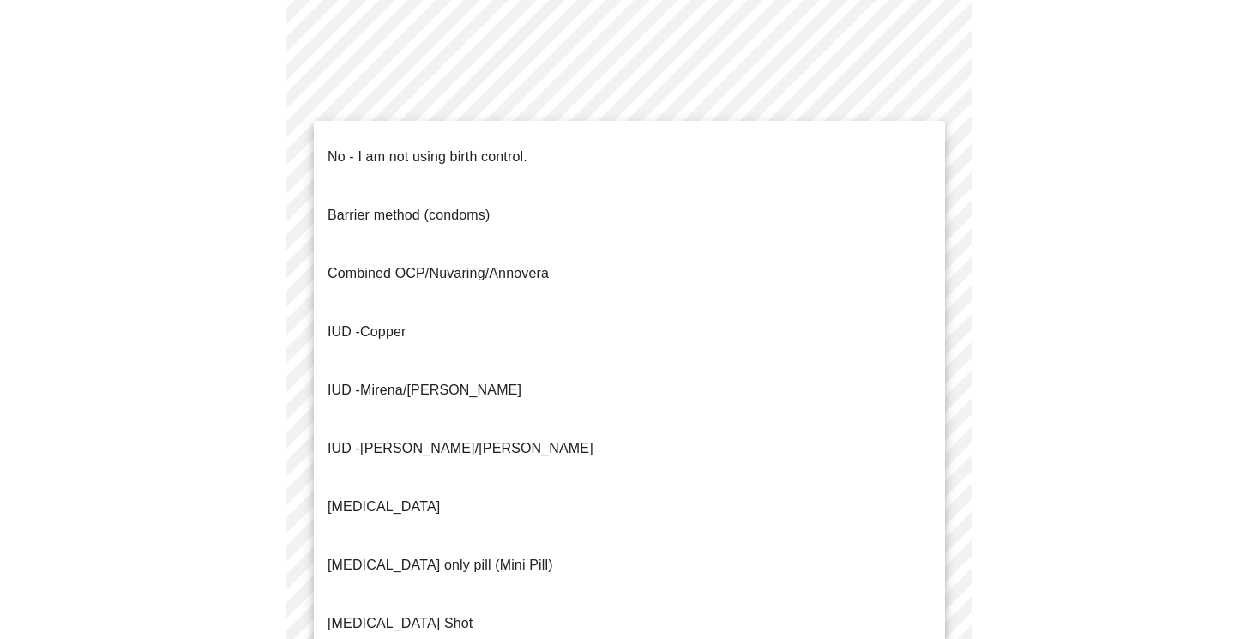
click at [613, 515] on body "MyMenopauseRx Appointments Messaging Labs Uploads Medications Community Refer a…" at bounding box center [629, 186] width 1244 height 1682
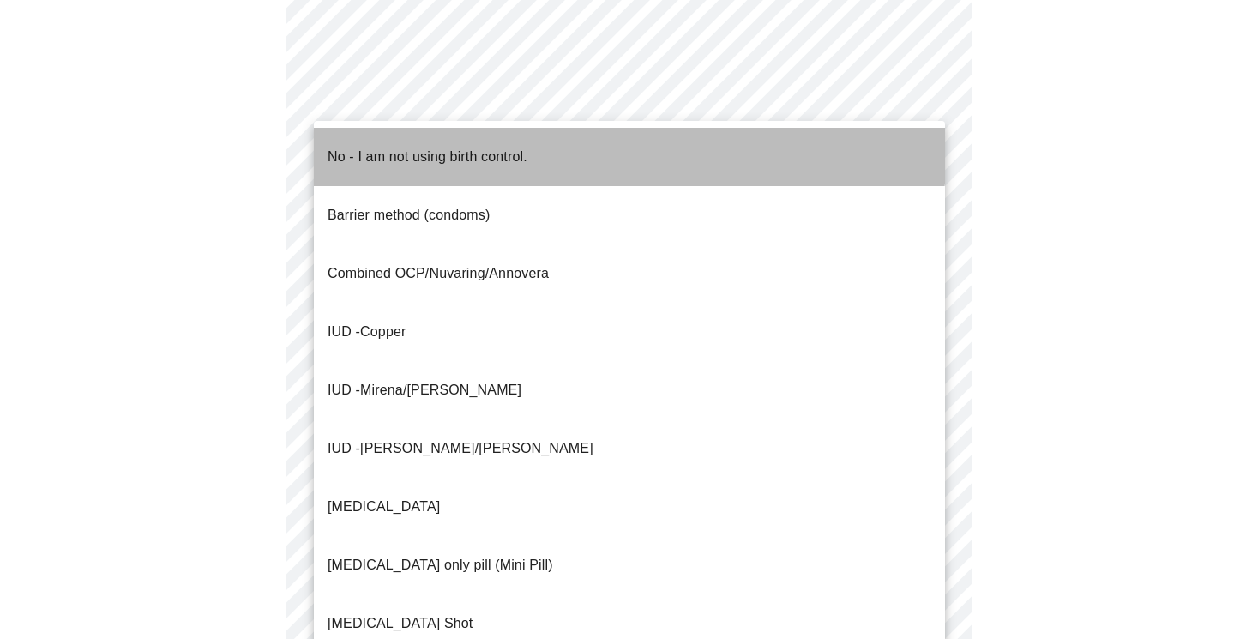
click at [580, 140] on li "No - I am not using birth control." at bounding box center [629, 157] width 631 height 58
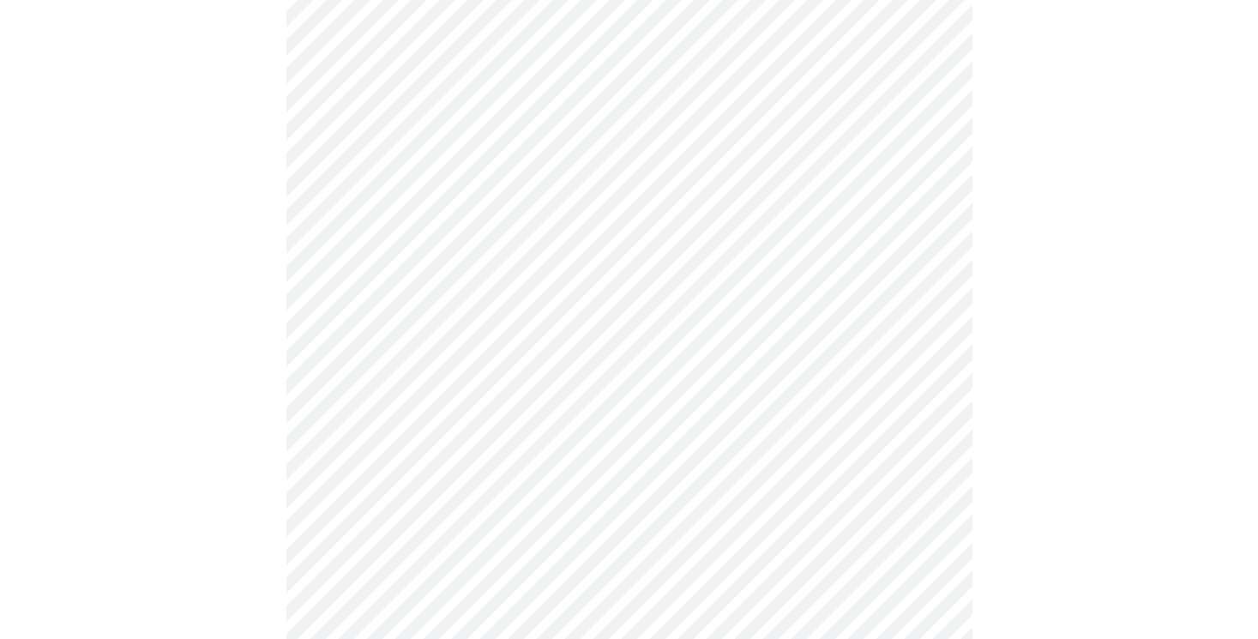
scroll to position [922, 0]
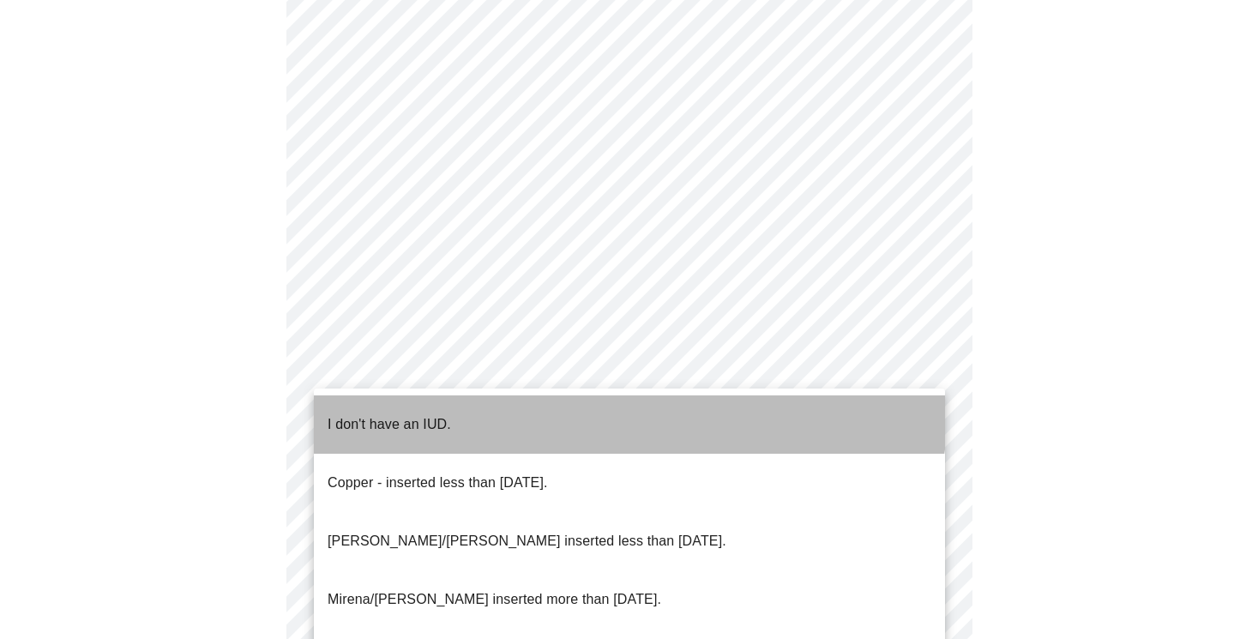
click at [579, 405] on li "I don't have an IUD." at bounding box center [629, 424] width 631 height 58
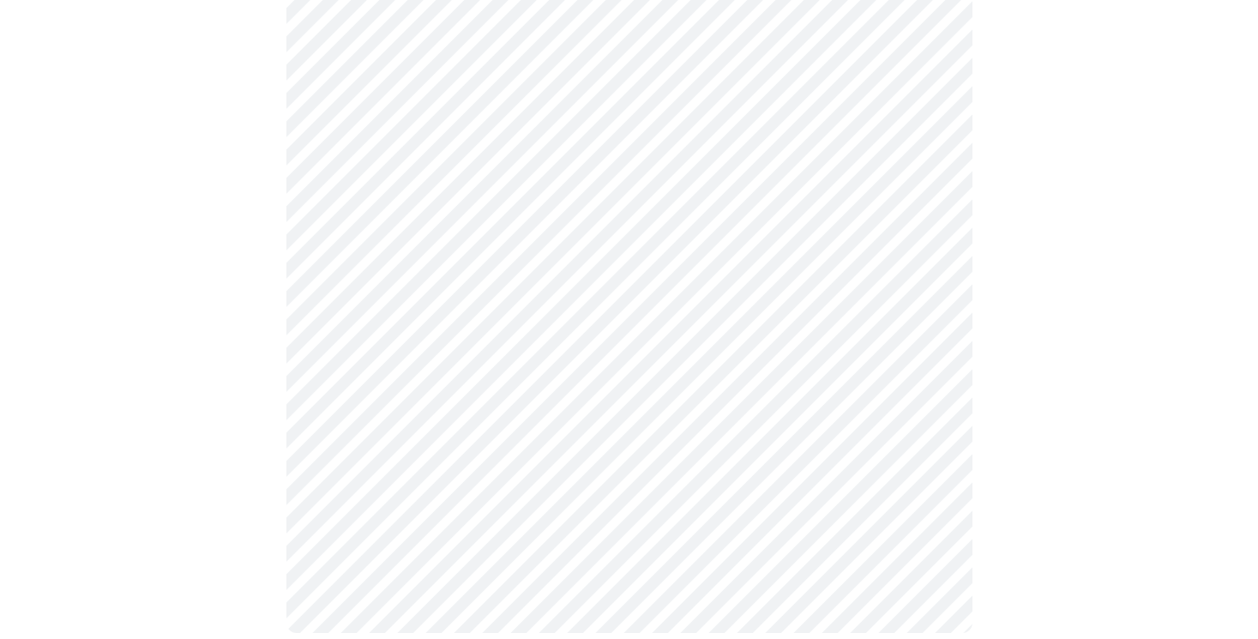
scroll to position [1005, 0]
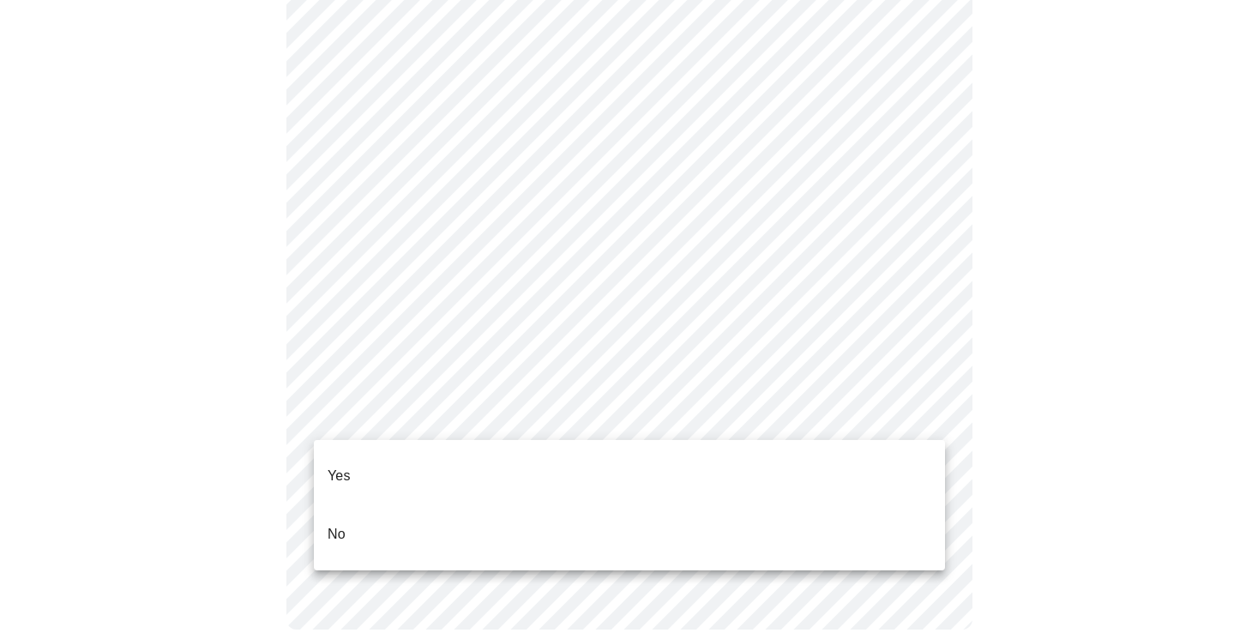
click at [564, 445] on ul "Yes No" at bounding box center [629, 505] width 631 height 130
click at [561, 452] on li "Yes" at bounding box center [629, 476] width 631 height 58
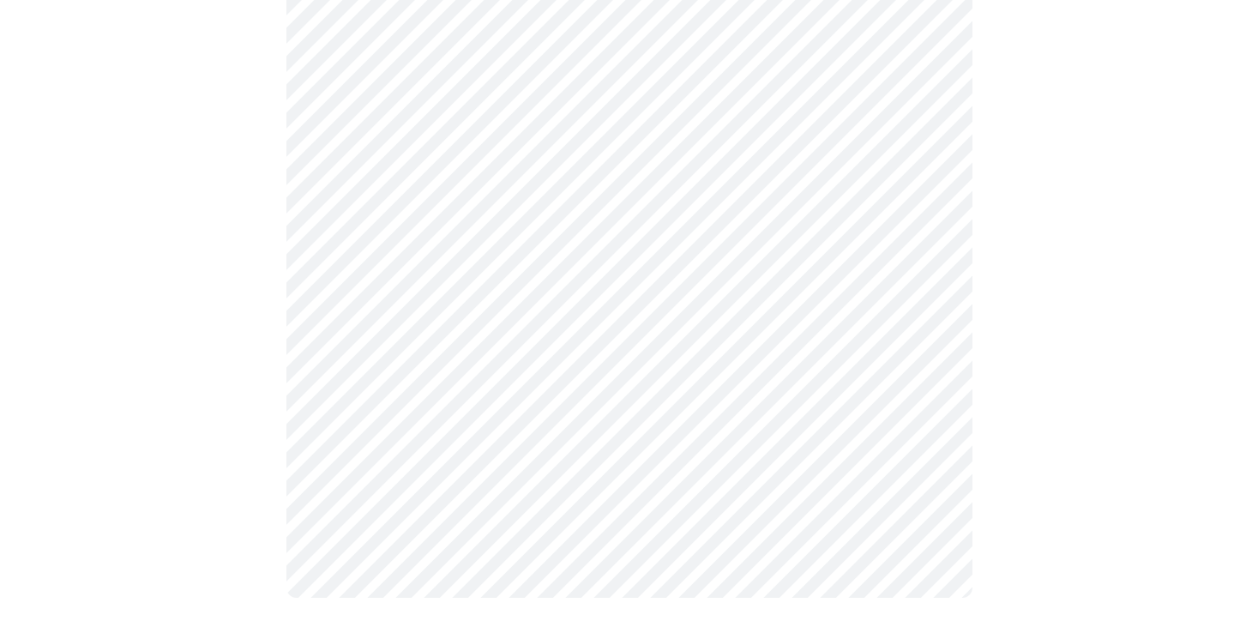
scroll to position [0, 0]
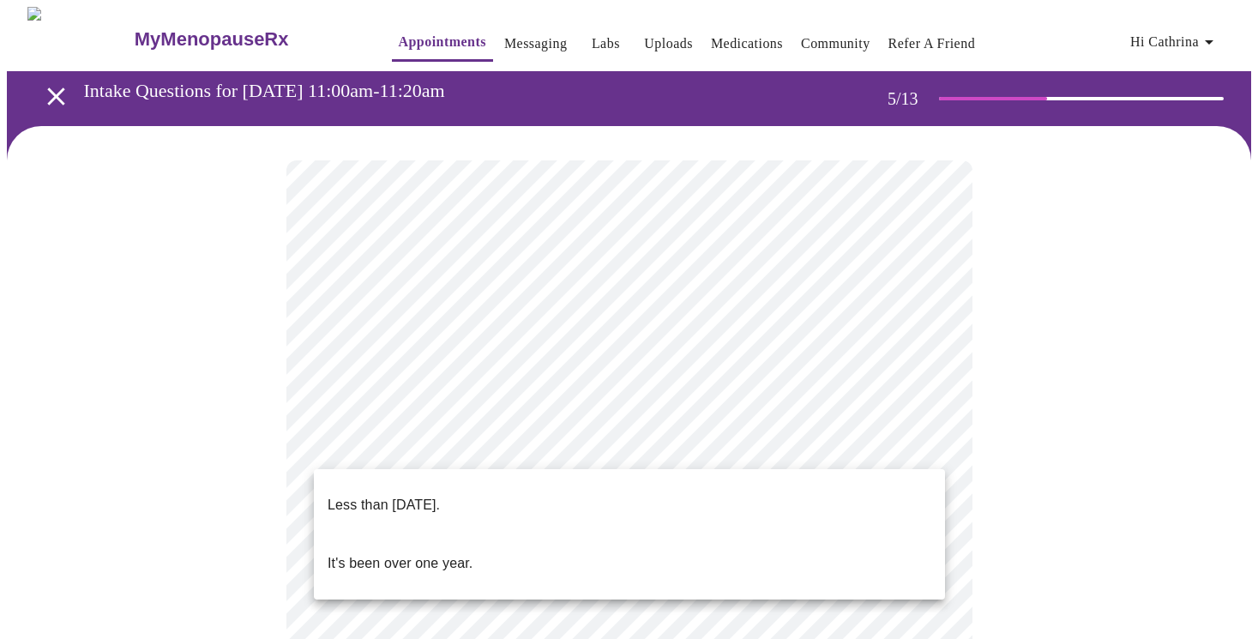
click at [825, 483] on li "Less than [DATE]." at bounding box center [629, 505] width 631 height 58
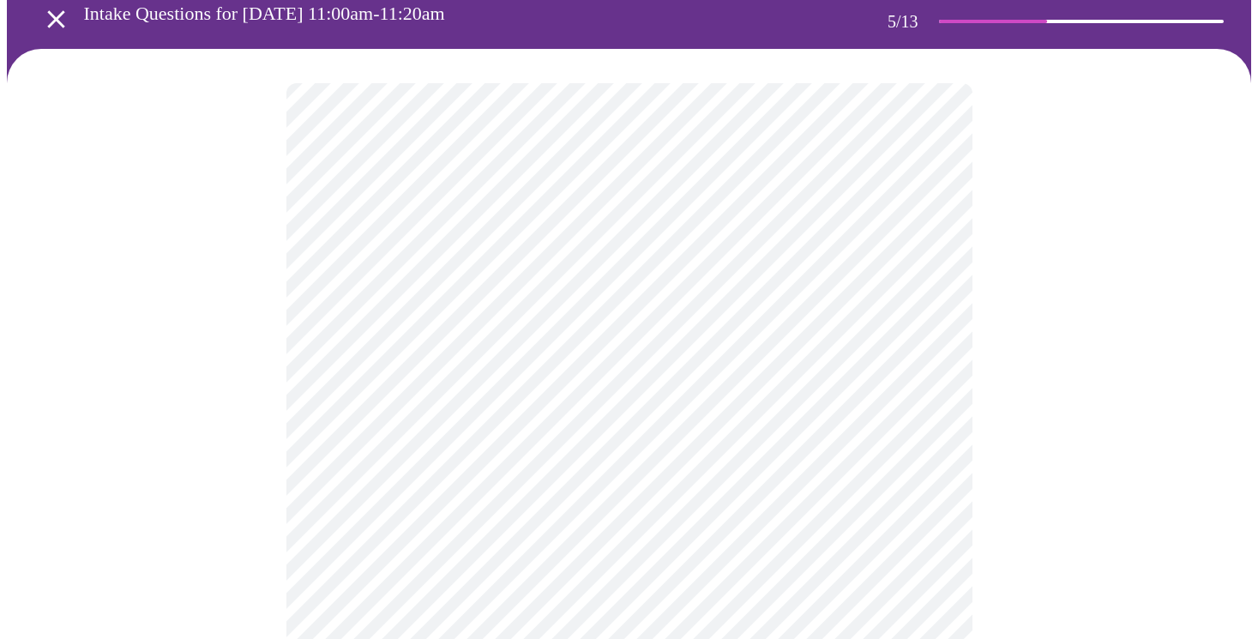
scroll to position [85, 0]
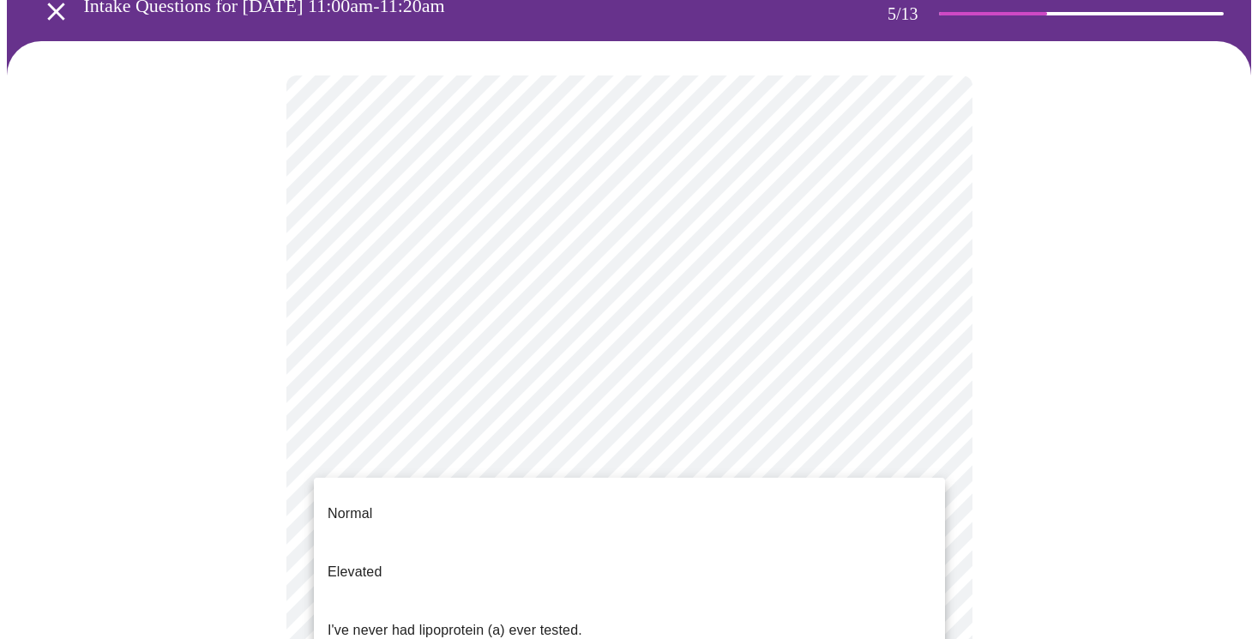
click at [795, 502] on body "MyMenopauseRx Appointments Messaging Labs Uploads Medications Community Refer a…" at bounding box center [629, 593] width 1244 height 1342
click at [1060, 392] on div at bounding box center [629, 319] width 1258 height 639
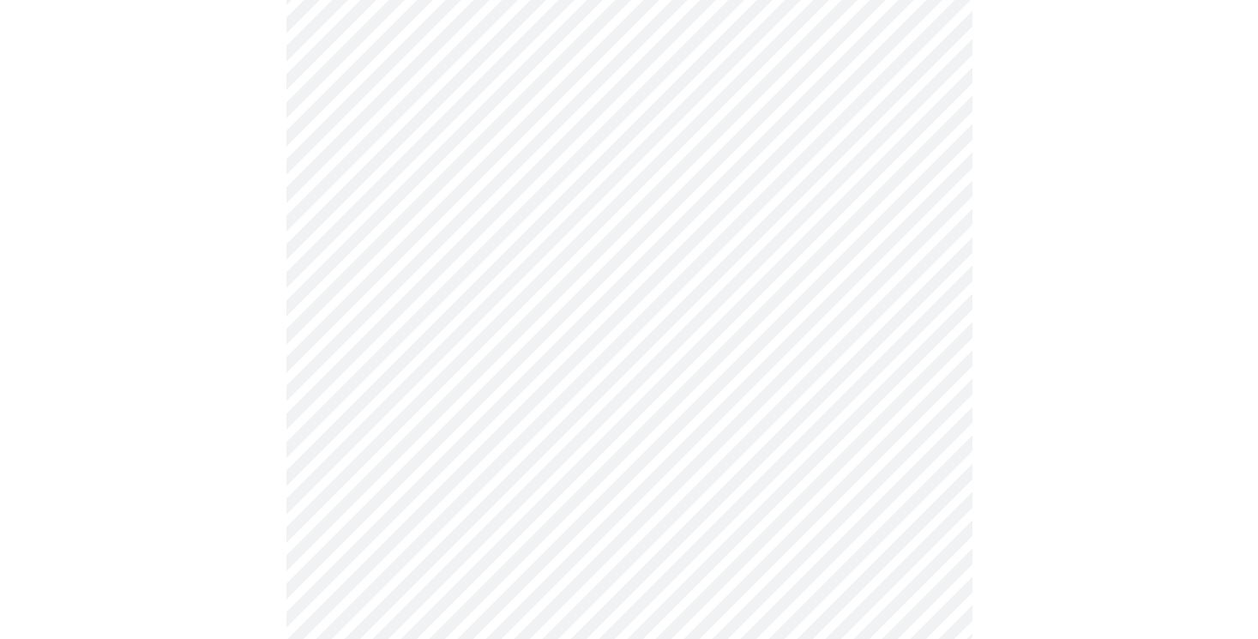
scroll to position [628, 0]
click at [278, 421] on div at bounding box center [629, 72] width 1244 height 1148
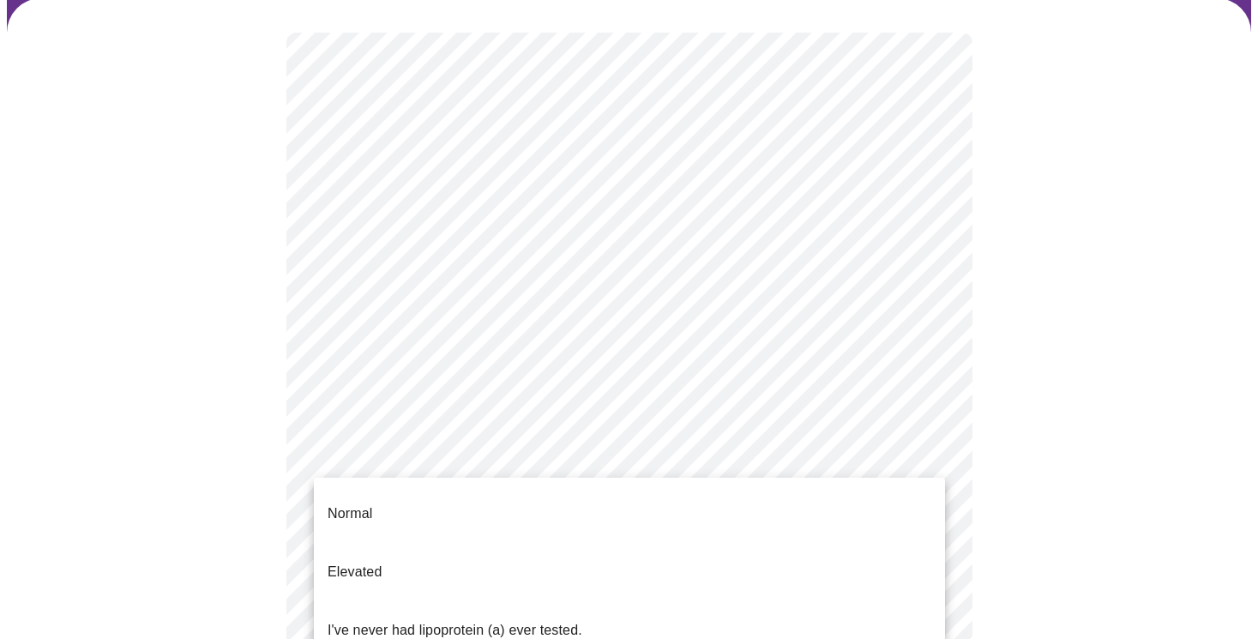
click at [727, 456] on body "MyMenopauseRx Appointments Messaging Labs Uploads Medications Community Refer a…" at bounding box center [629, 512] width 1244 height 1267
click at [1145, 375] on div at bounding box center [629, 319] width 1258 height 639
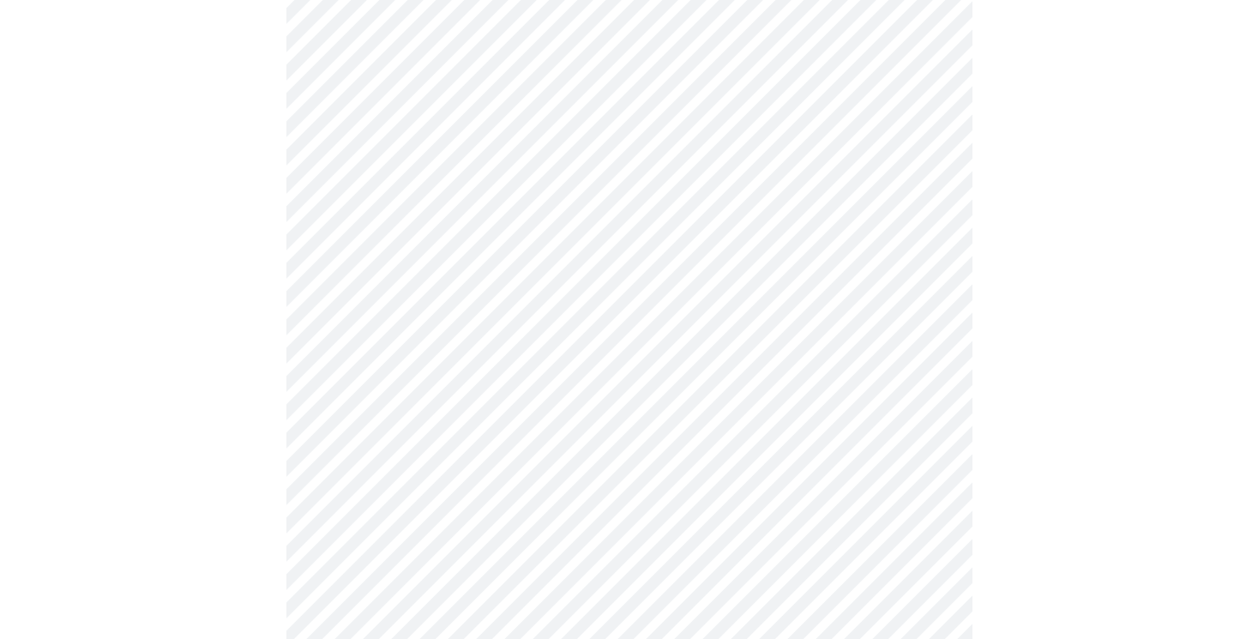
scroll to position [397, 0]
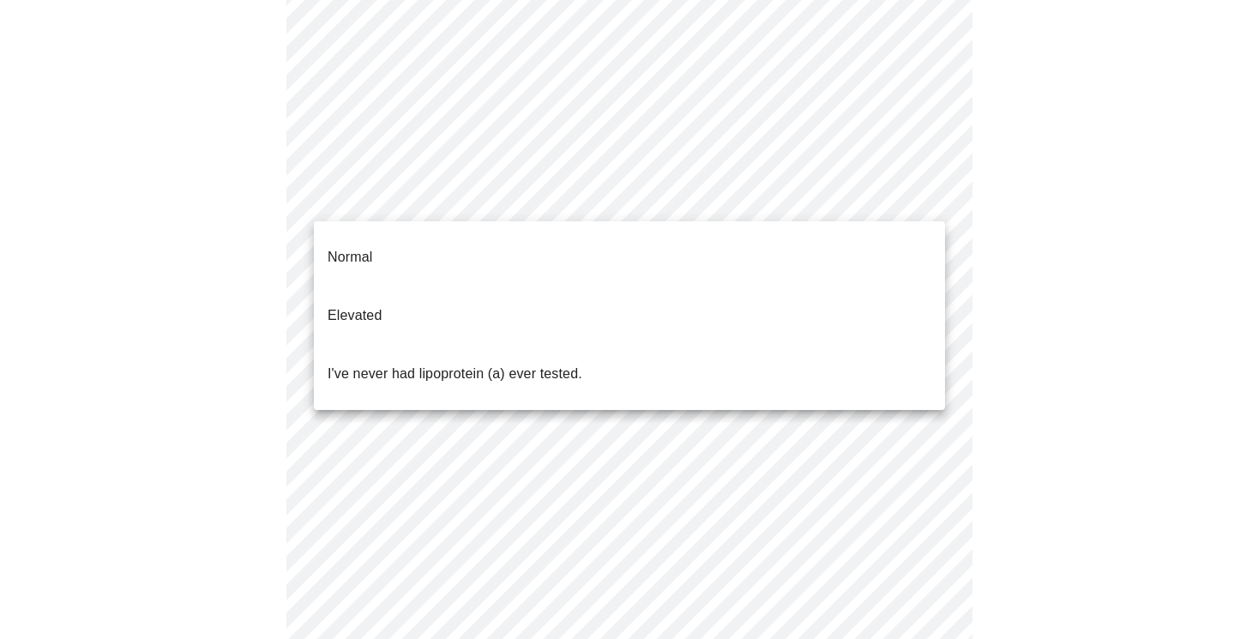
click at [563, 195] on body "MyMenopauseRx Appointments Messaging Labs Uploads Medications Community Refer a…" at bounding box center [629, 243] width 1244 height 1267
click at [543, 242] on li "Normal" at bounding box center [629, 257] width 631 height 58
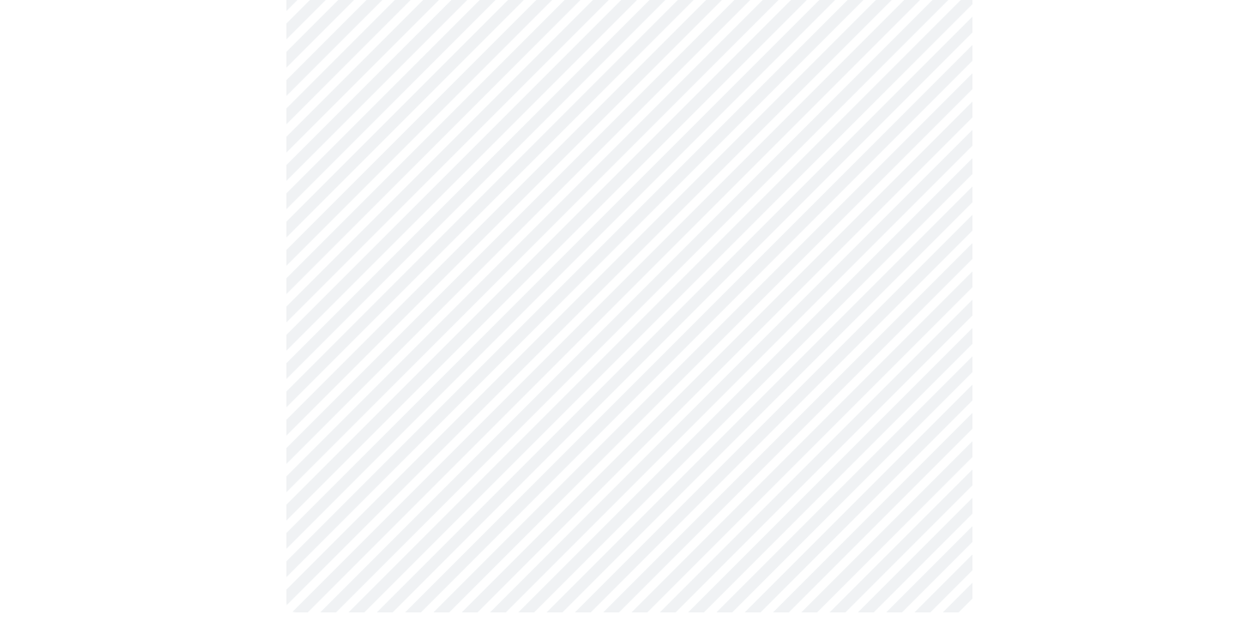
scroll to position [0, 0]
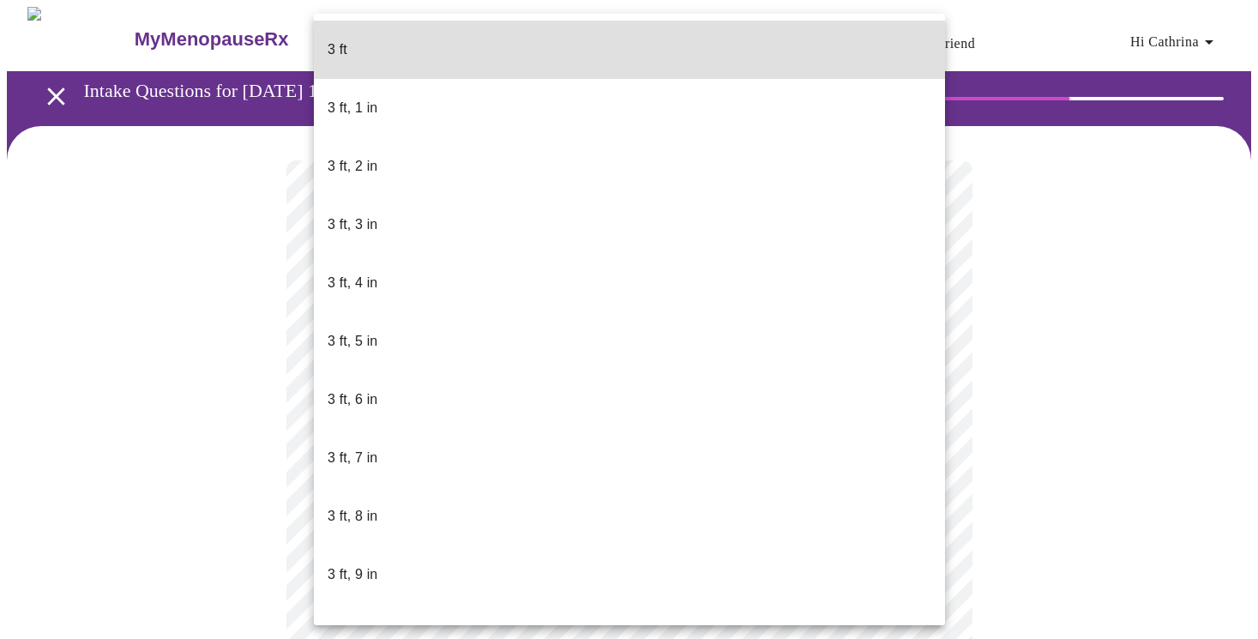
click at [670, 495] on body "MyMenopauseRx Appointments Messaging Labs Uploads Medications Community Refer a…" at bounding box center [629, 464] width 1244 height 915
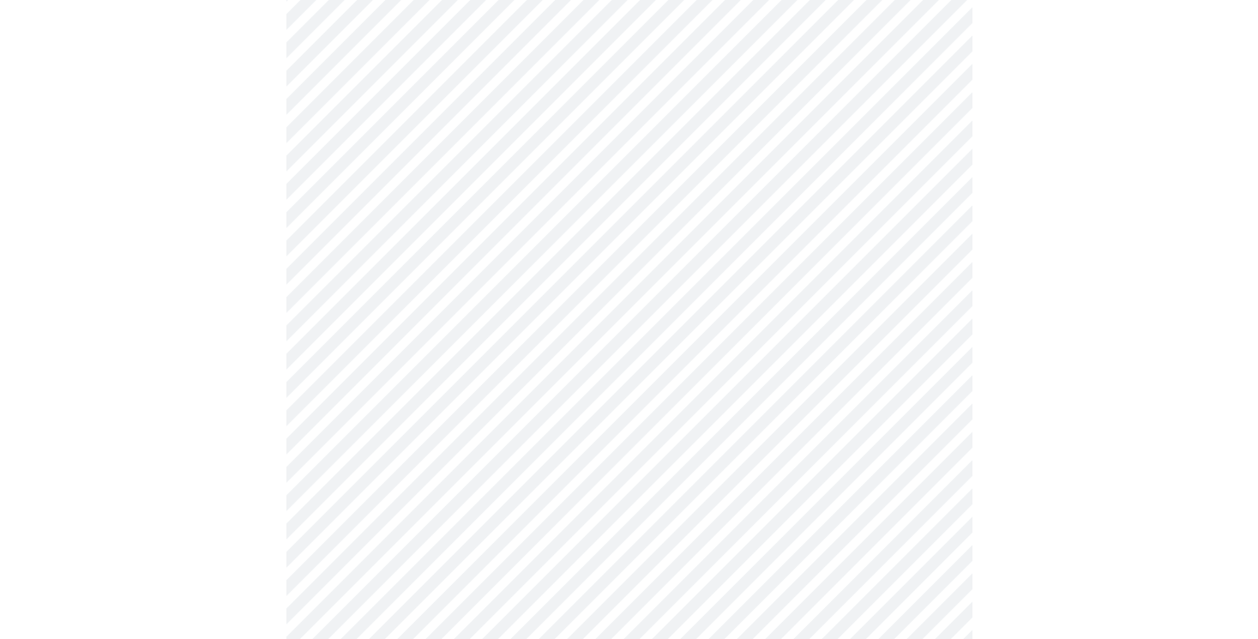
scroll to position [4453, 0]
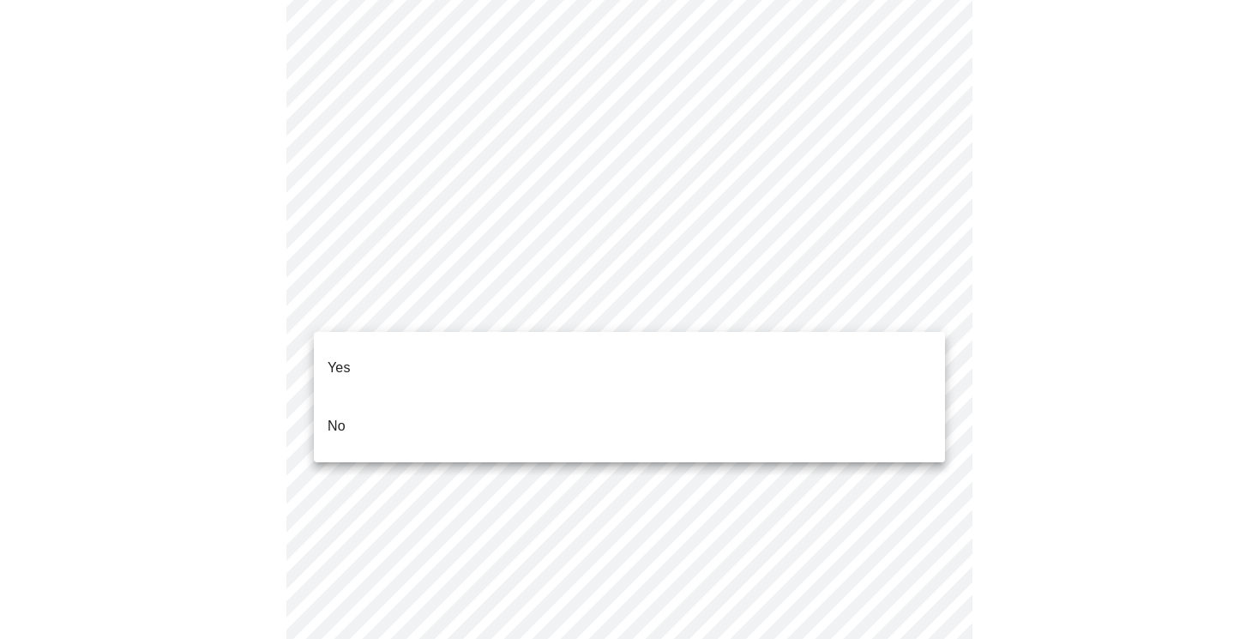
click at [719, 407] on li "No" at bounding box center [629, 426] width 631 height 58
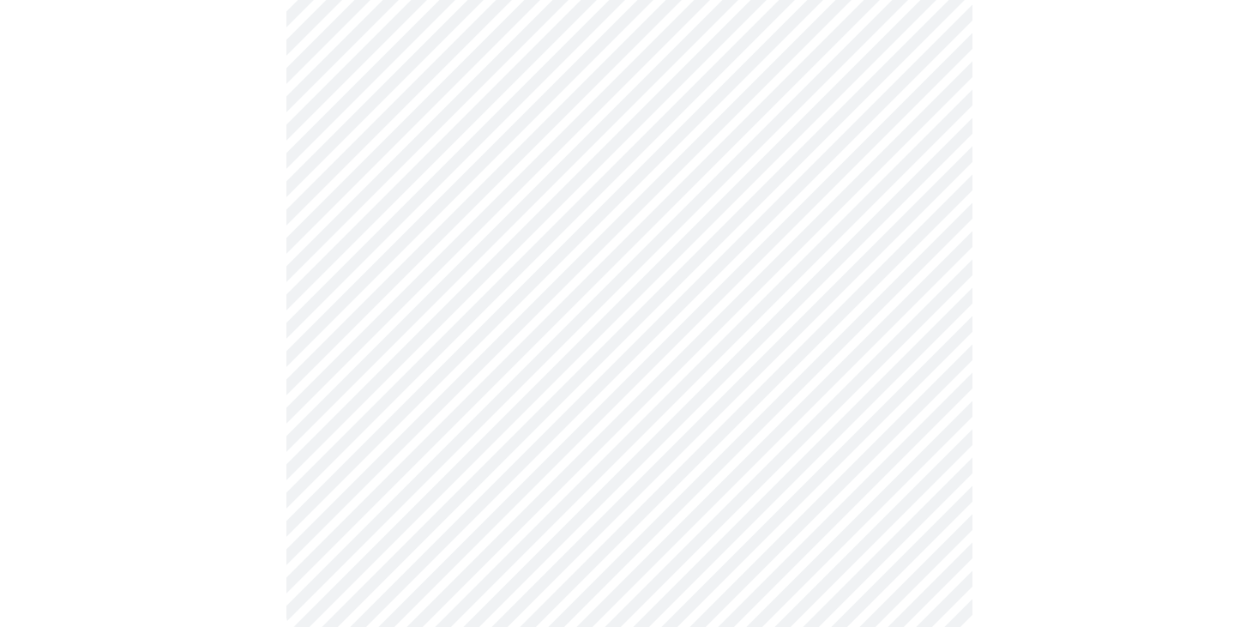
scroll to position [1606, 0]
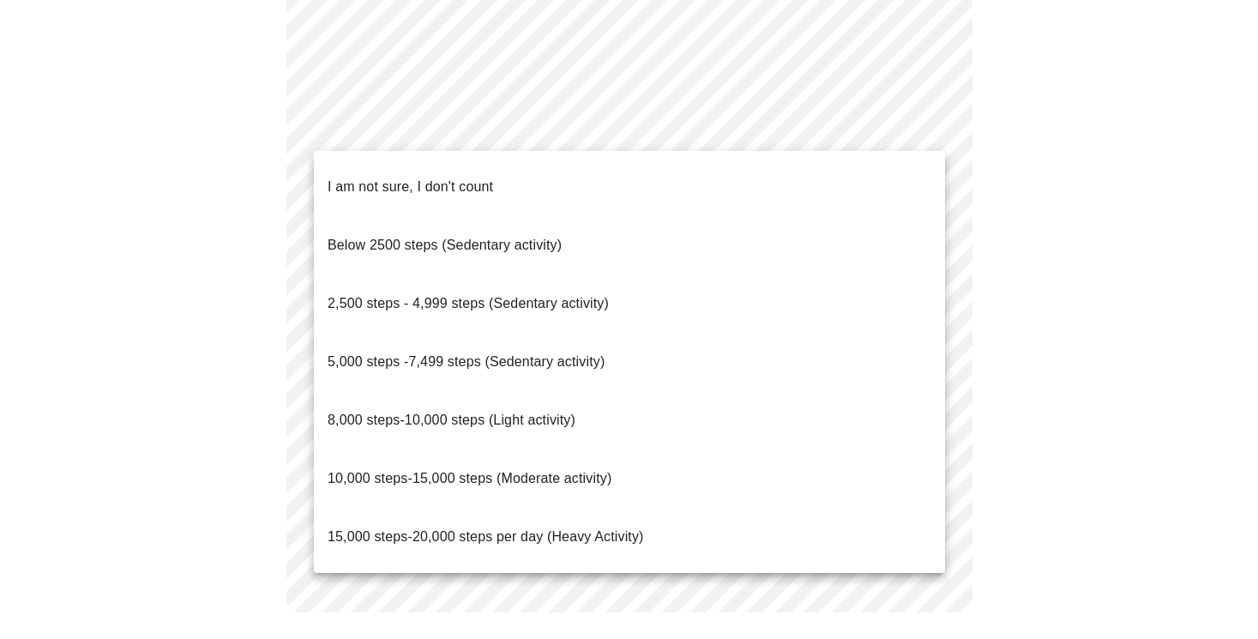
click at [656, 391] on li "8,000 steps-10,000 steps (Light activity)" at bounding box center [629, 420] width 631 height 58
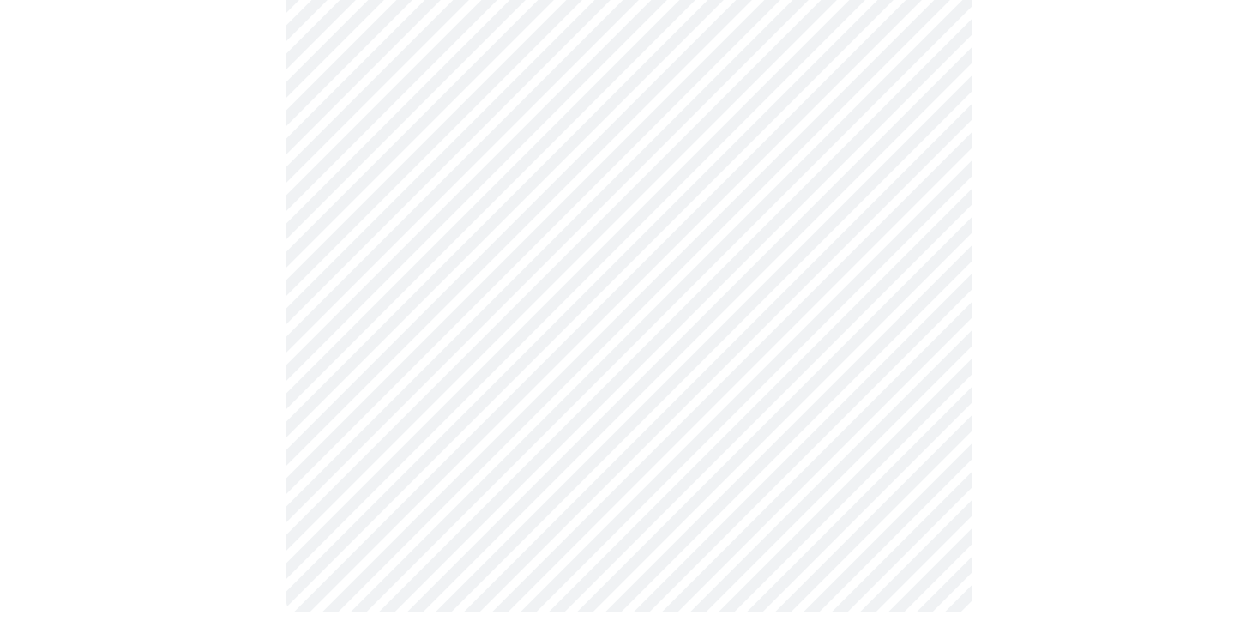
scroll to position [1596, 0]
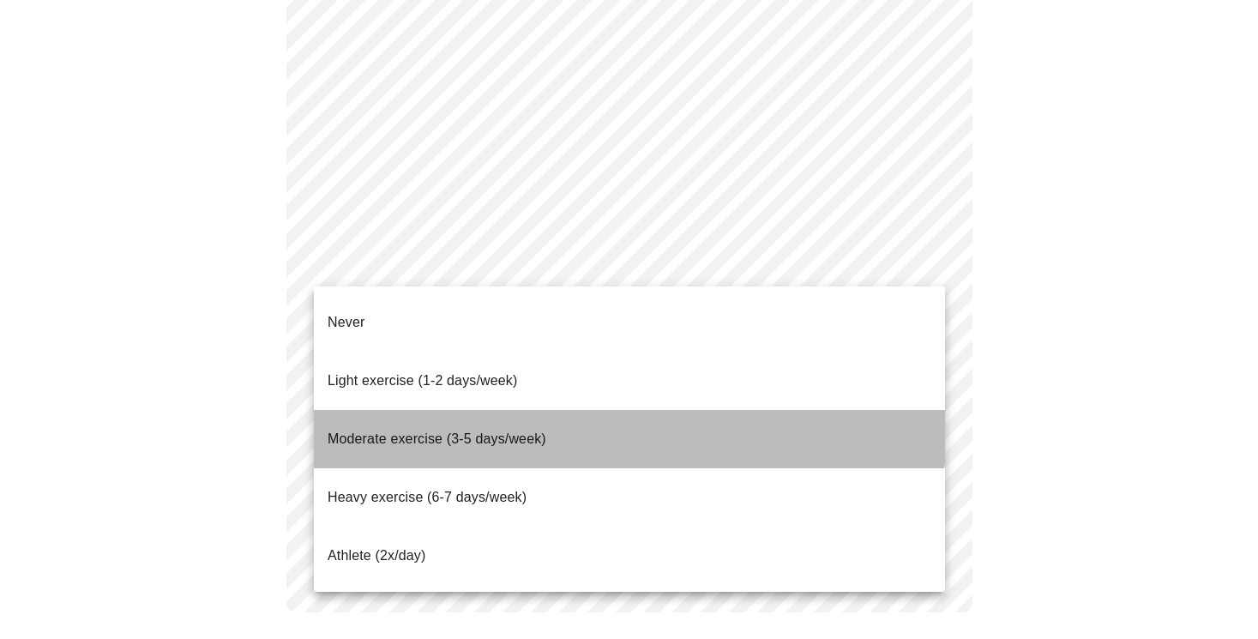
click at [620, 410] on li "Moderate exercise (3-5 days/week)" at bounding box center [629, 439] width 631 height 58
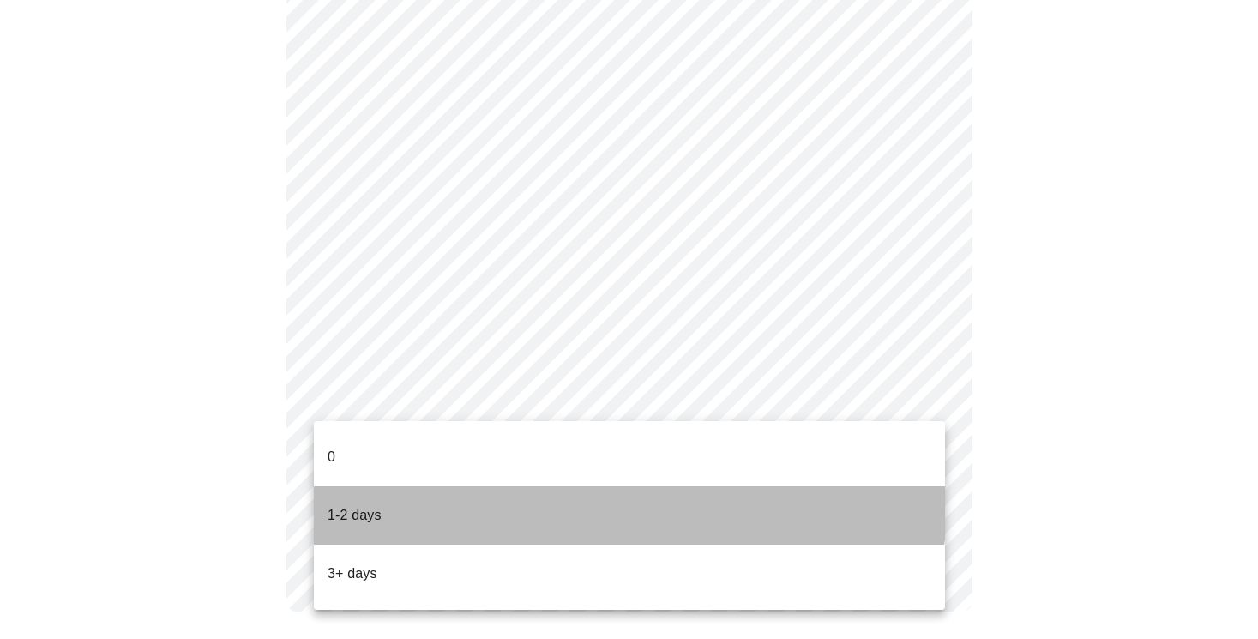
click at [589, 486] on li "1-2 days" at bounding box center [629, 515] width 631 height 58
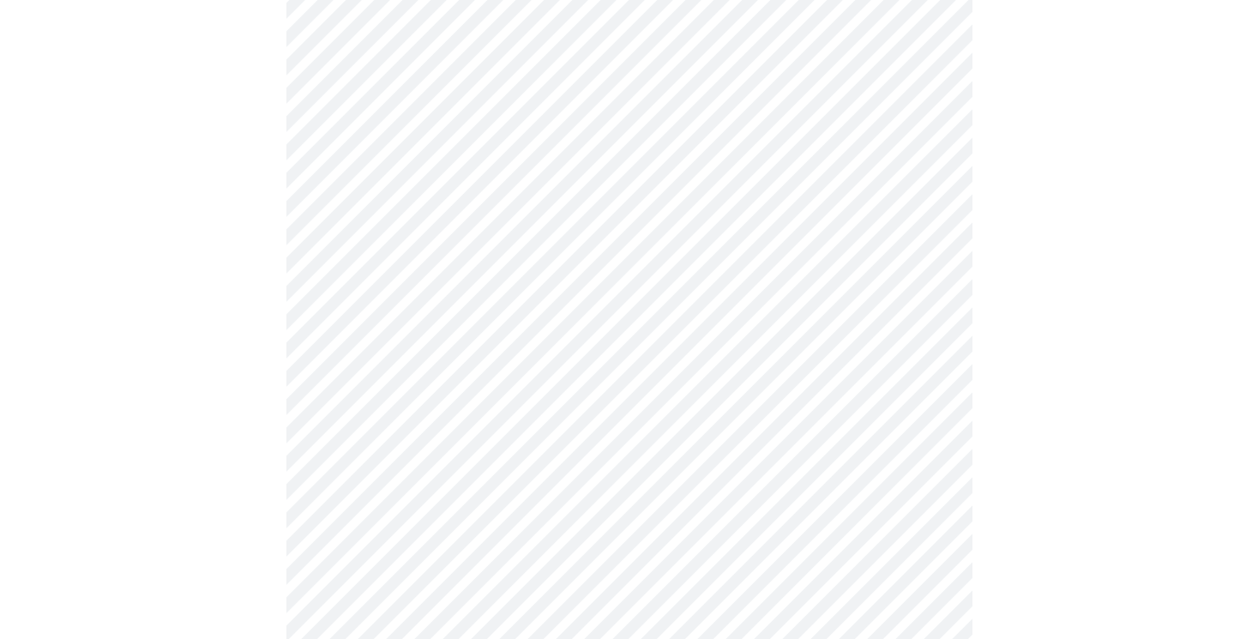
scroll to position [968, 0]
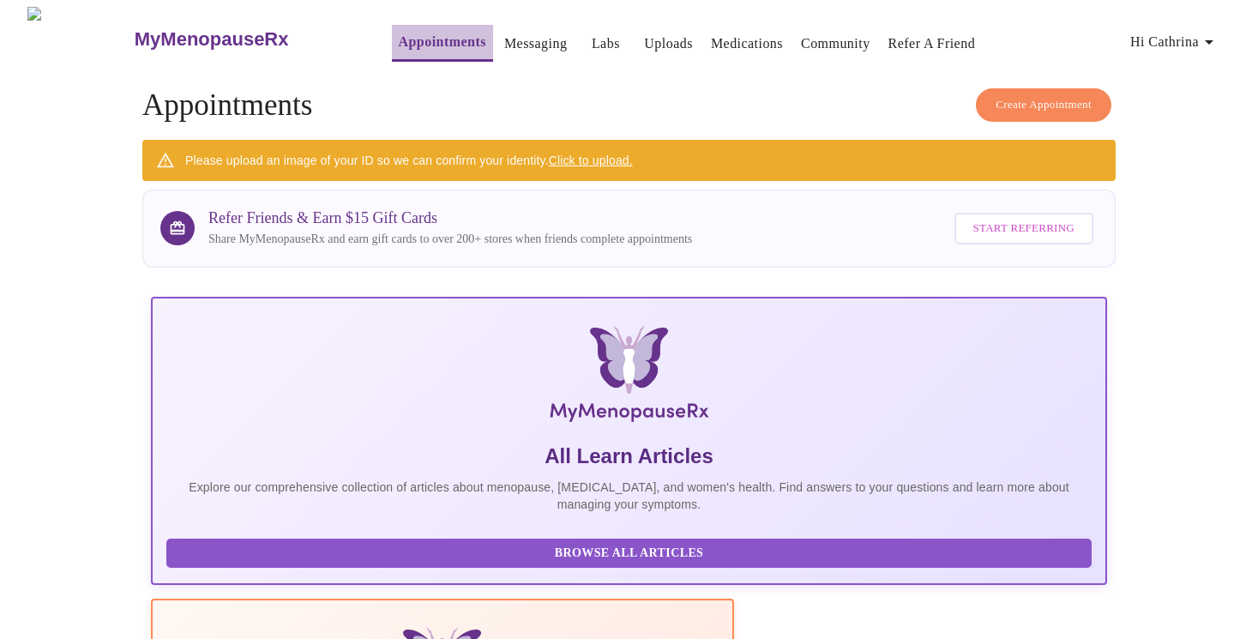
click at [420, 30] on link "Appointments" at bounding box center [442, 42] width 87 height 24
click at [417, 37] on link "Appointments" at bounding box center [442, 42] width 87 height 24
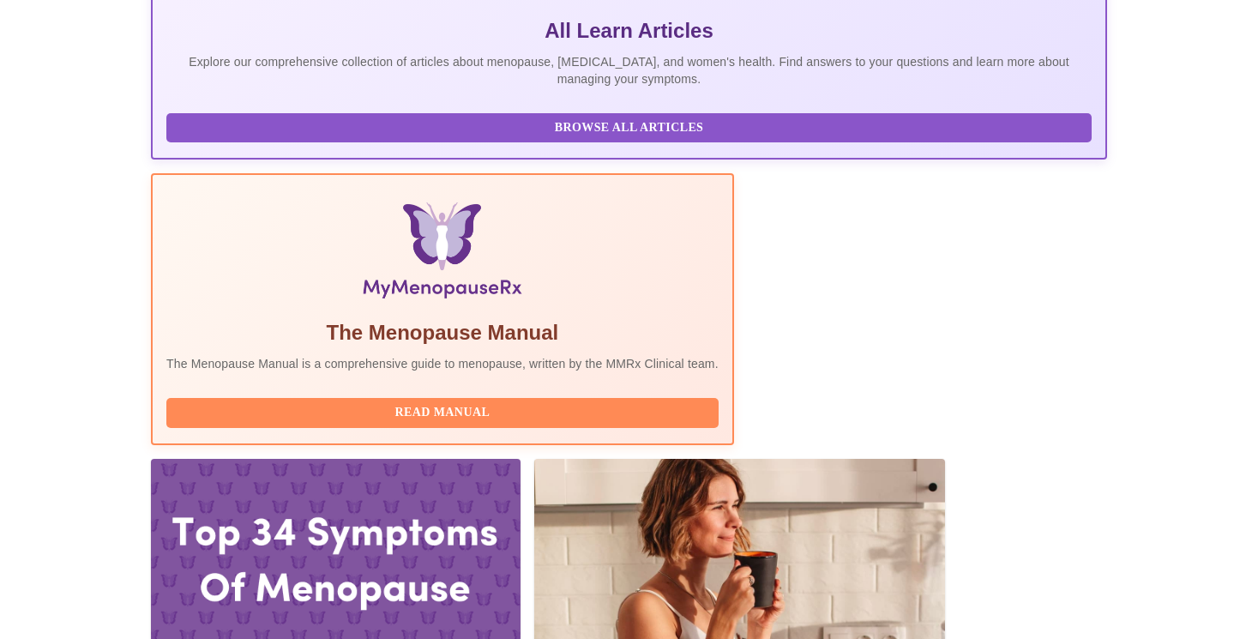
scroll to position [427, 0]
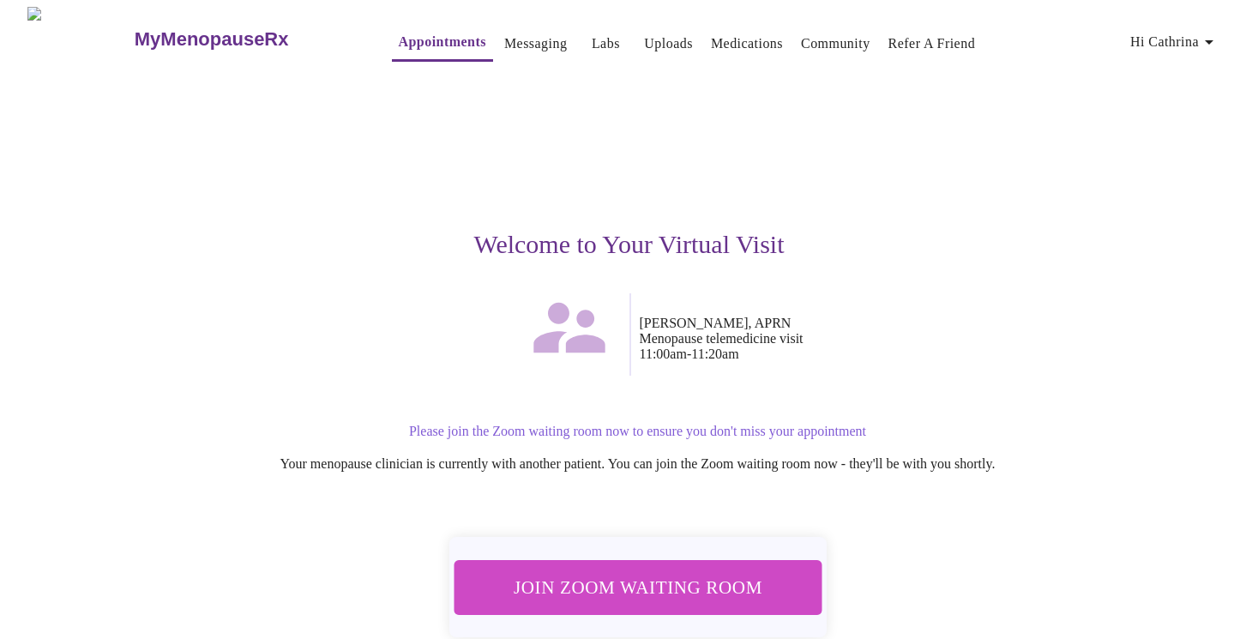
click at [747, 579] on span "Join Zoom Waiting Room" at bounding box center [637, 587] width 322 height 32
